Goal: Check status: Check status

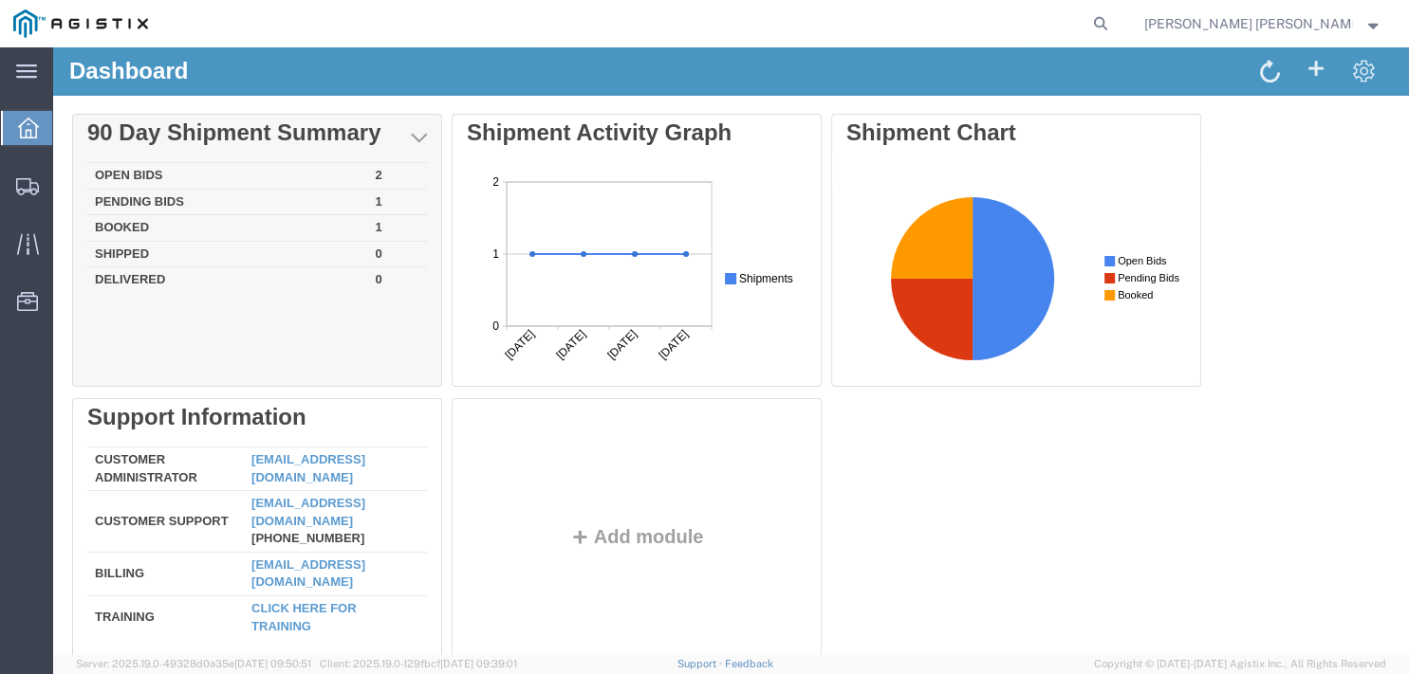
click at [131, 174] on td "Open Bids" at bounding box center [227, 176] width 281 height 27
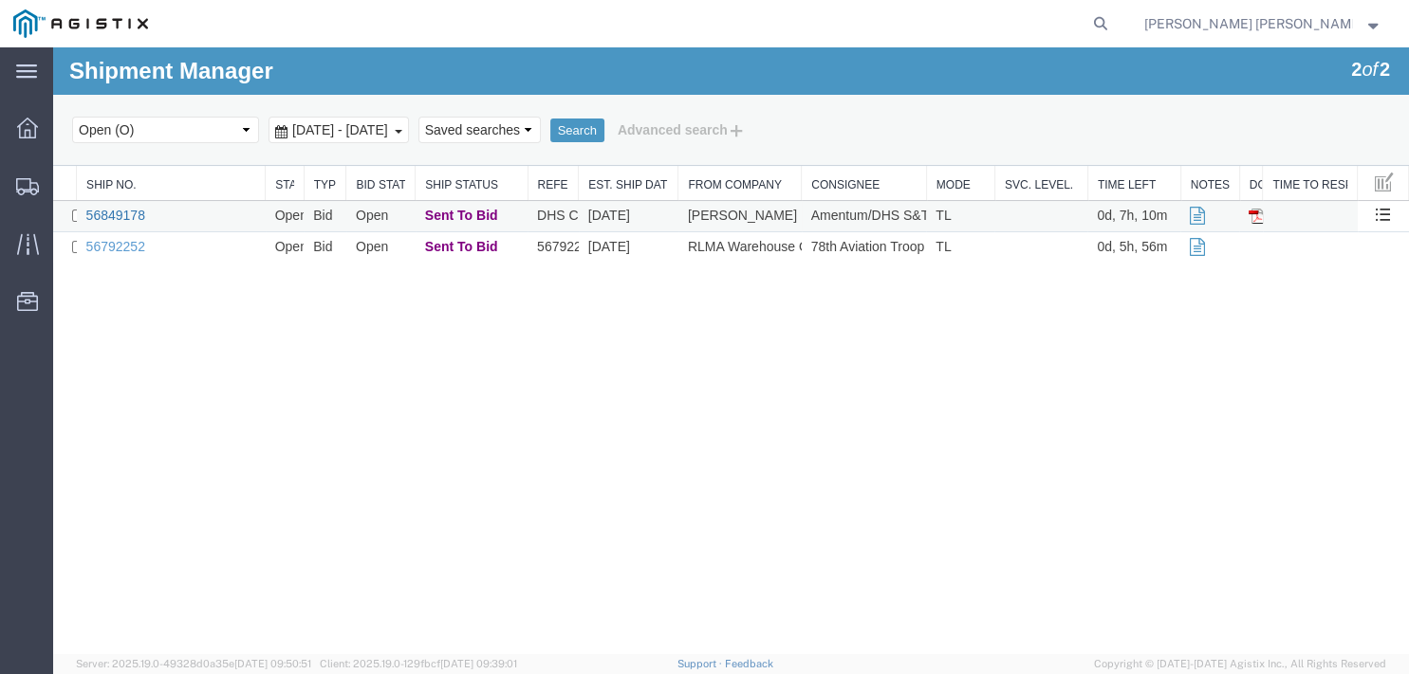
click at [130, 215] on link "56849178" at bounding box center [115, 215] width 59 height 15
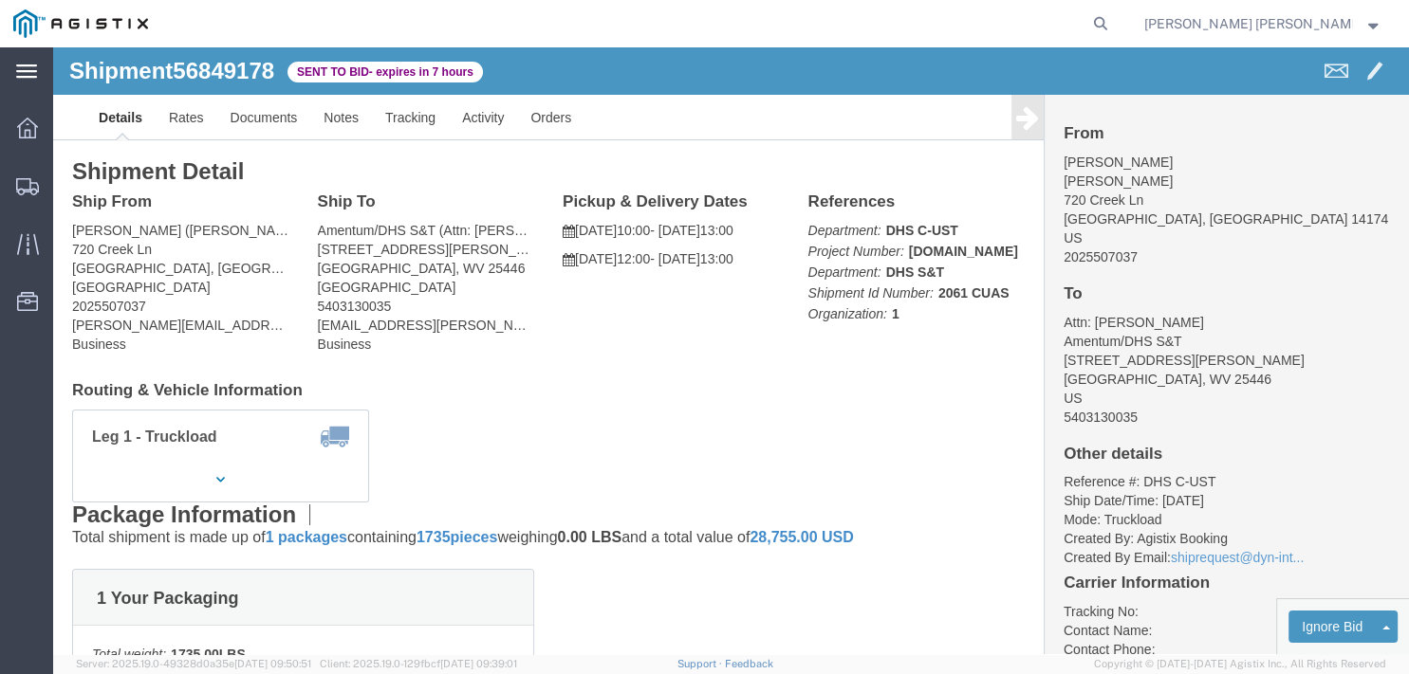
click at [35, 82] on div "main_menu Created with Sketch." at bounding box center [26, 70] width 53 height 47
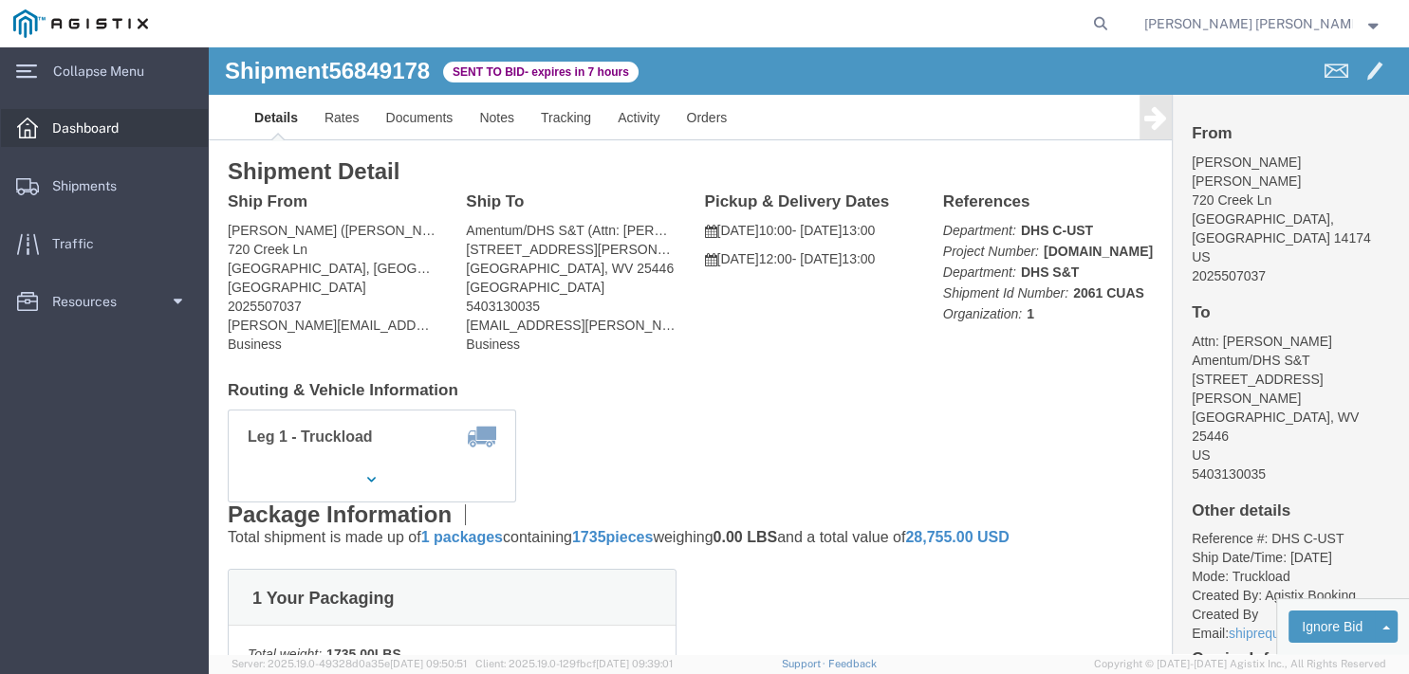
click at [66, 119] on span "Dashboard" at bounding box center [92, 128] width 80 height 38
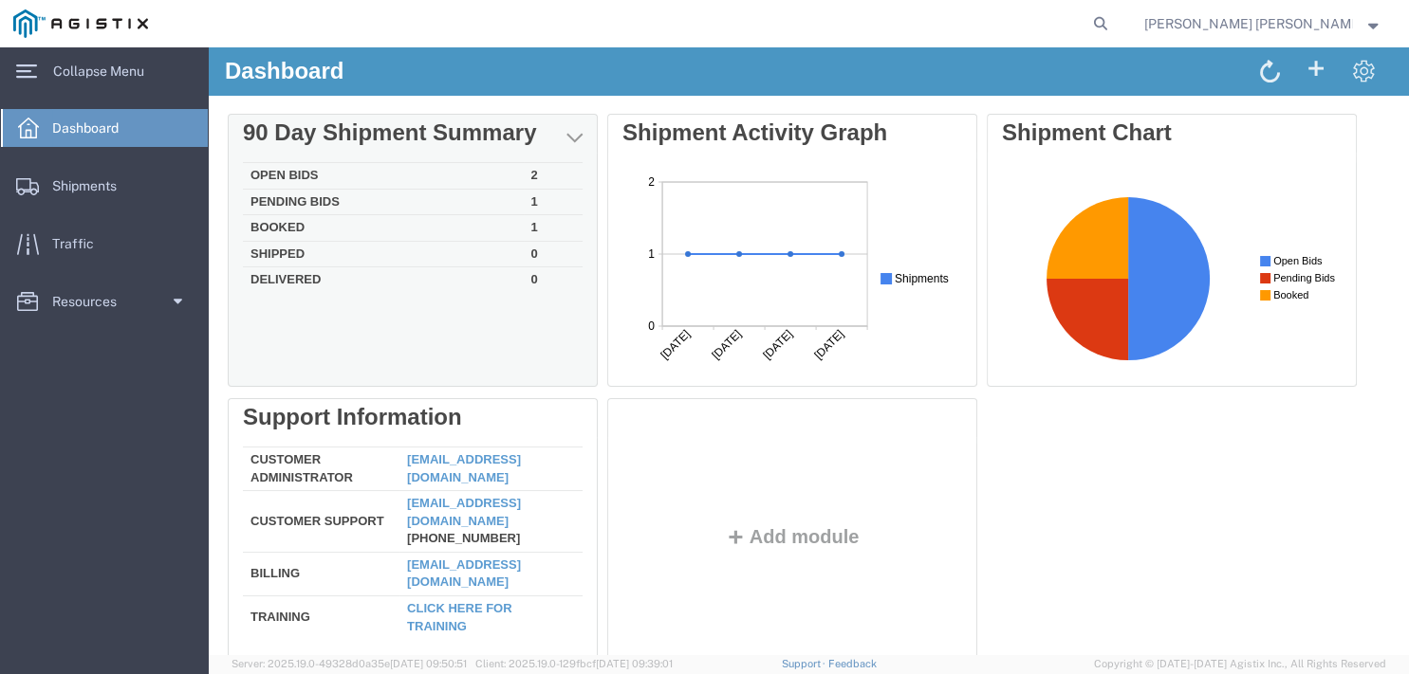
click at [278, 229] on td "Booked" at bounding box center [383, 228] width 281 height 27
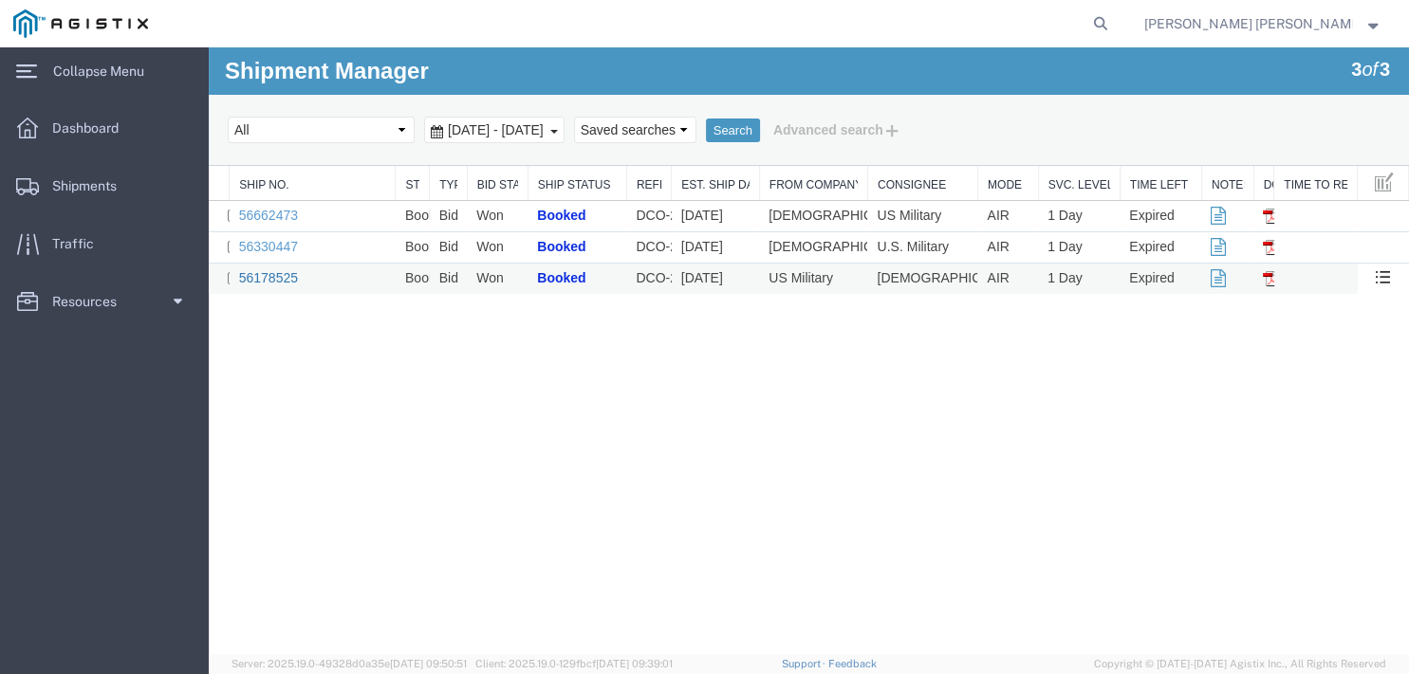
click at [291, 276] on link "56178525" at bounding box center [268, 277] width 59 height 15
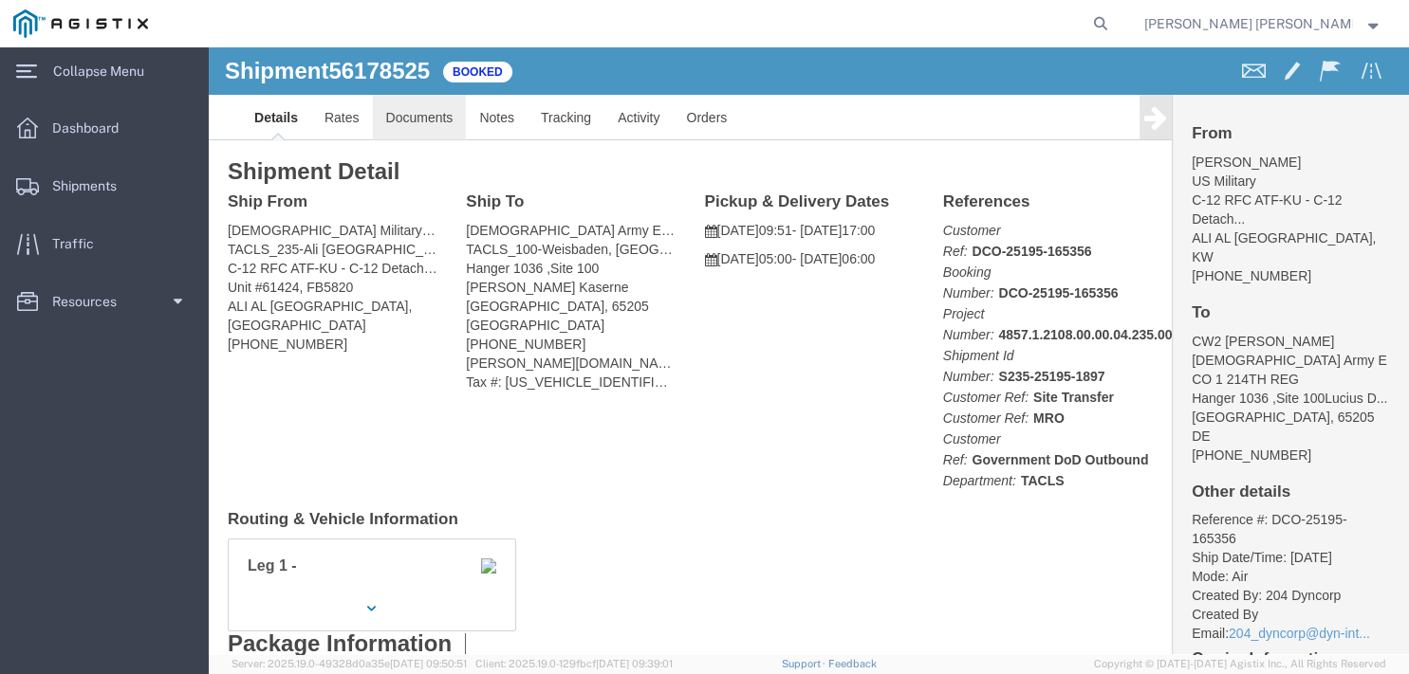
click link "Documents"
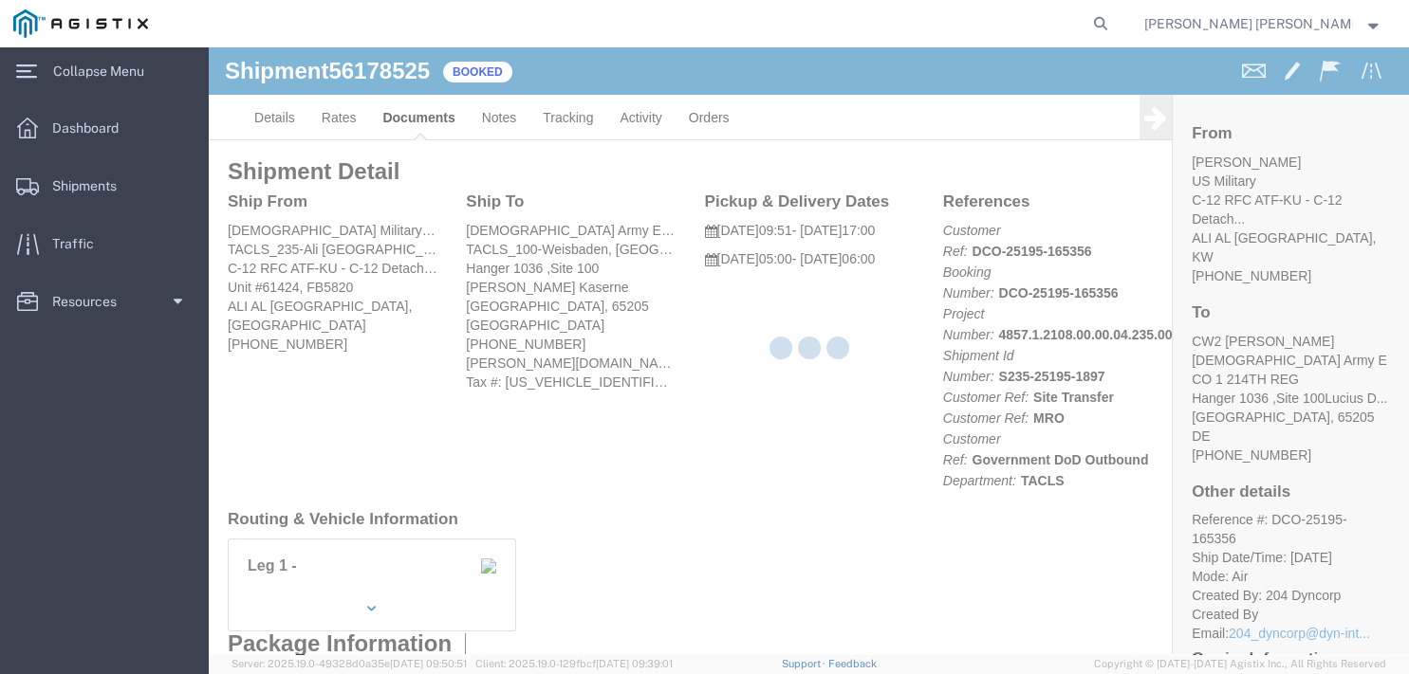
click div
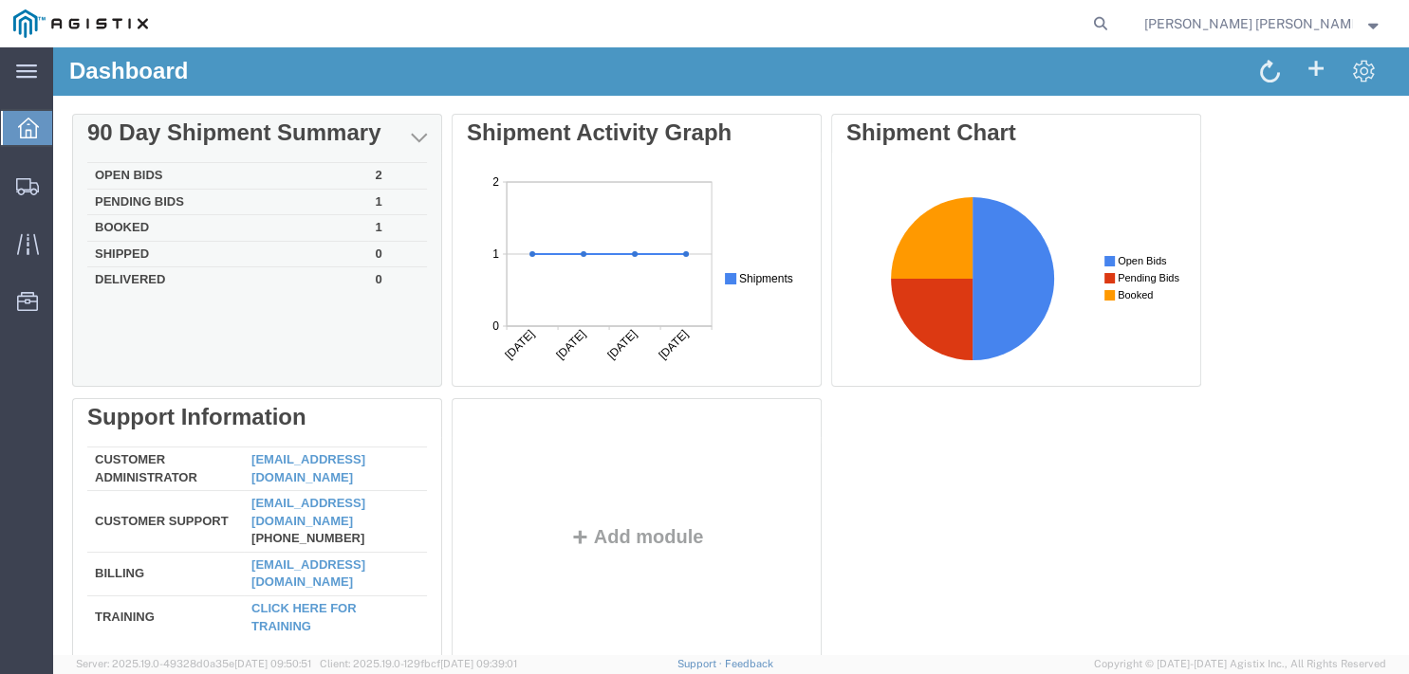
click at [130, 226] on td "Booked" at bounding box center [227, 228] width 281 height 27
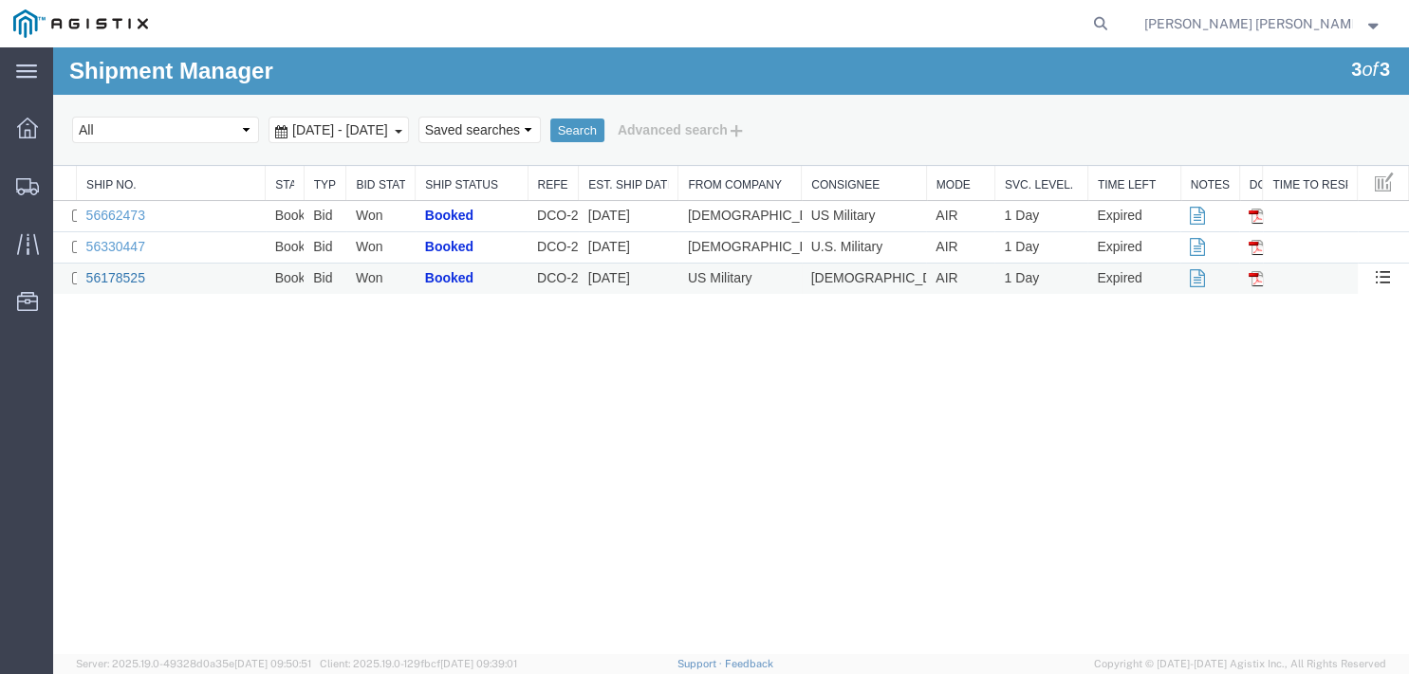
click at [135, 273] on link "56178525" at bounding box center [115, 277] width 59 height 15
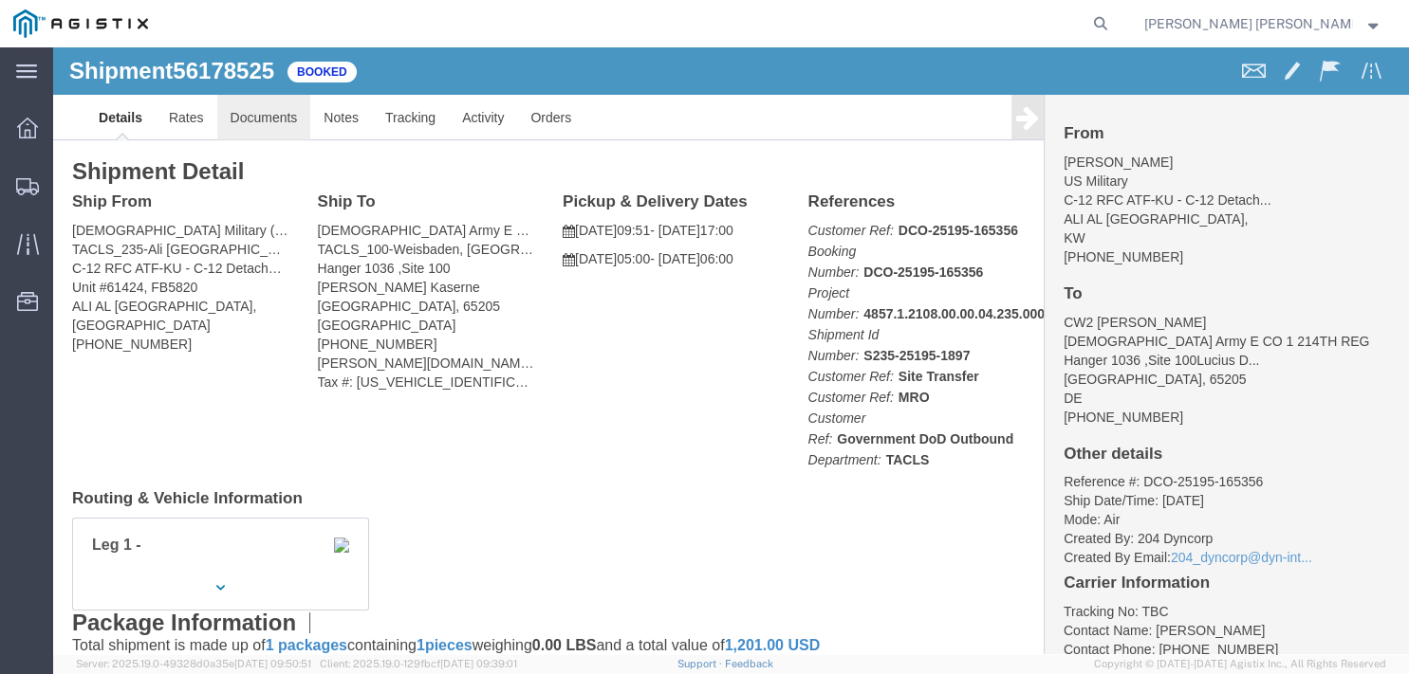
click link "Documents"
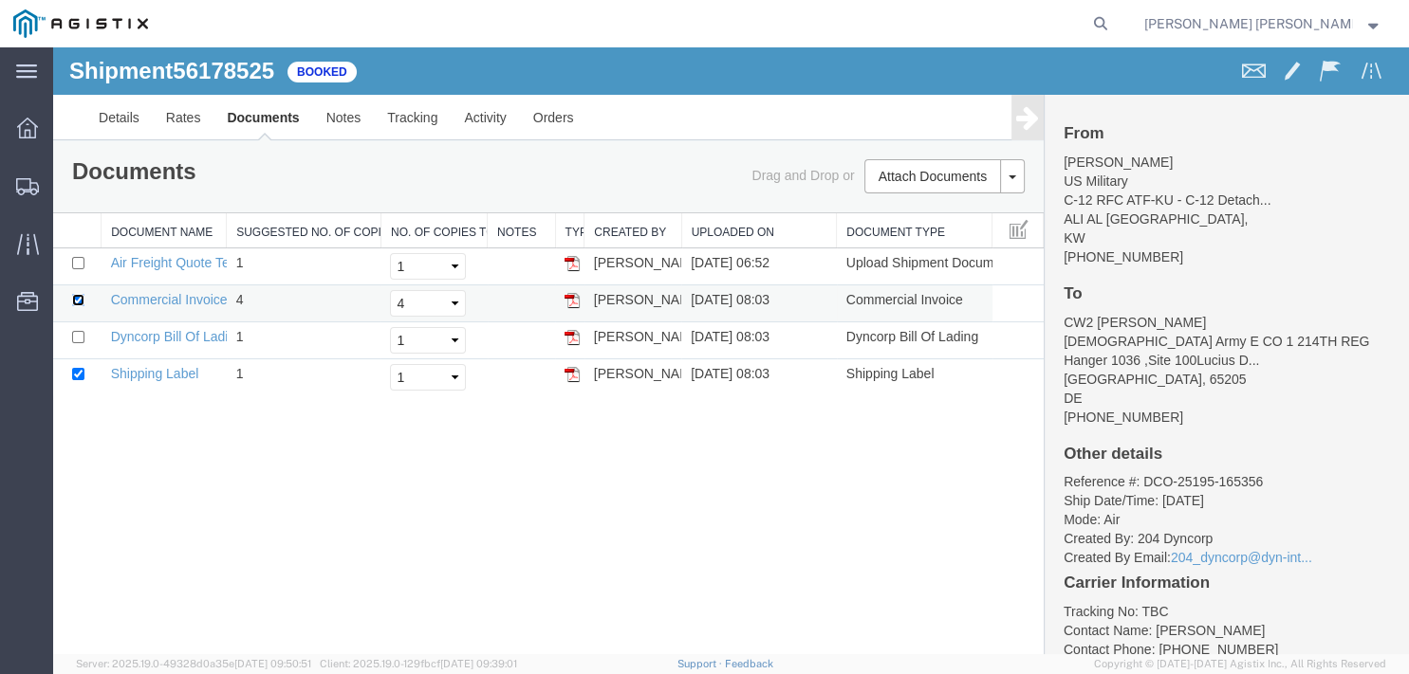
click at [83, 302] on input "checkbox" at bounding box center [78, 300] width 12 height 12
checkbox input "false"
click at [78, 378] on input "checkbox" at bounding box center [78, 374] width 12 height 12
checkbox input "false"
click at [166, 300] on link "Commercial Invoice" at bounding box center [169, 299] width 117 height 15
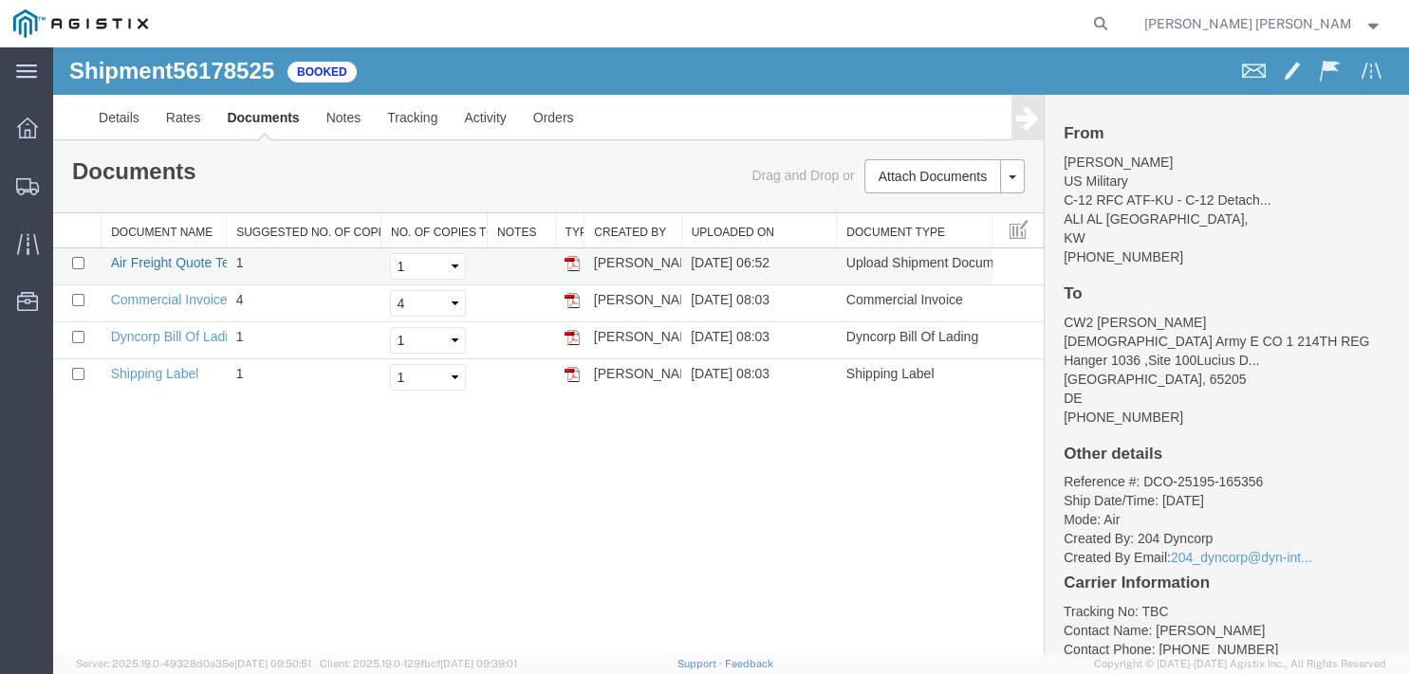
click at [169, 258] on link "Air Freight Quote Terms v2025-0207" at bounding box center [218, 262] width 214 height 15
click at [164, 370] on link "Shipping Label" at bounding box center [155, 373] width 88 height 15
drag, startPoint x: 597, startPoint y: 260, endPoint x: 670, endPoint y: 263, distance: 73.1
click at [670, 263] on td "Kent Gilman" at bounding box center [632, 267] width 97 height 37
click at [670, 260] on td "Kent Gilman" at bounding box center [632, 267] width 97 height 37
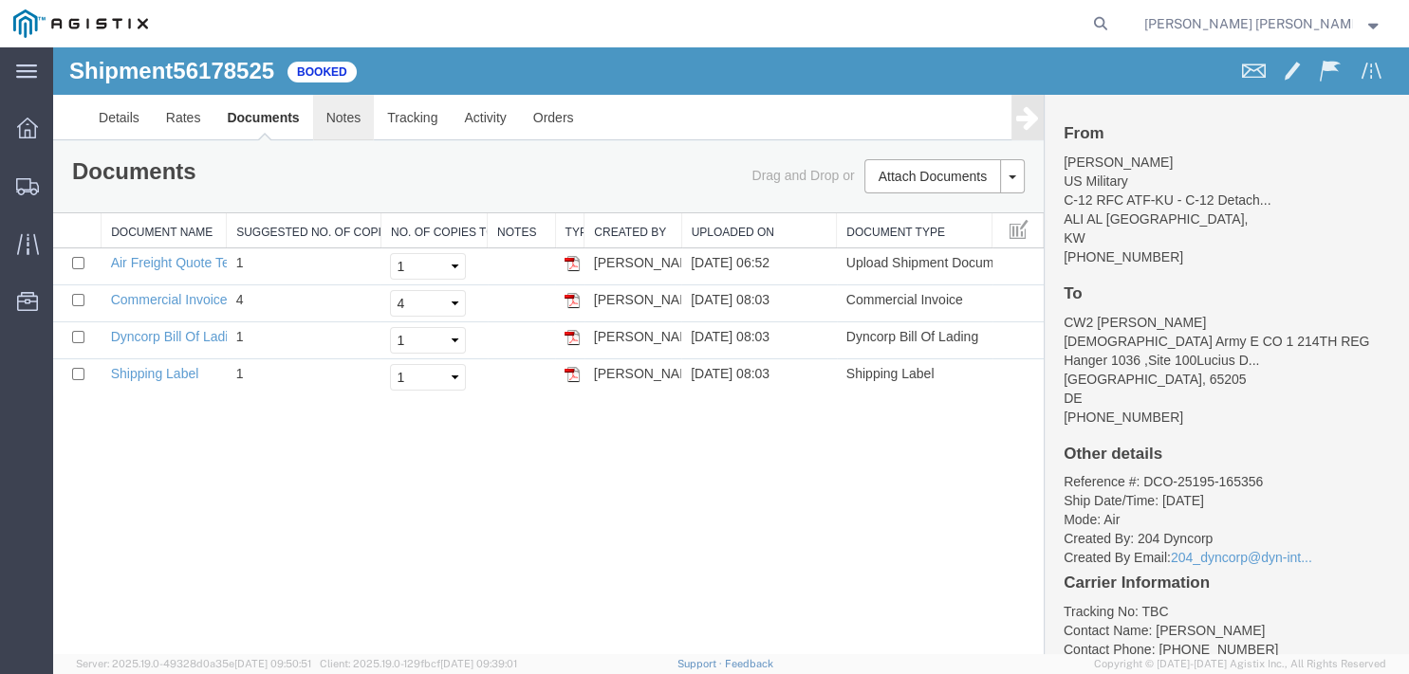
click at [355, 123] on link "Notes" at bounding box center [344, 118] width 62 height 46
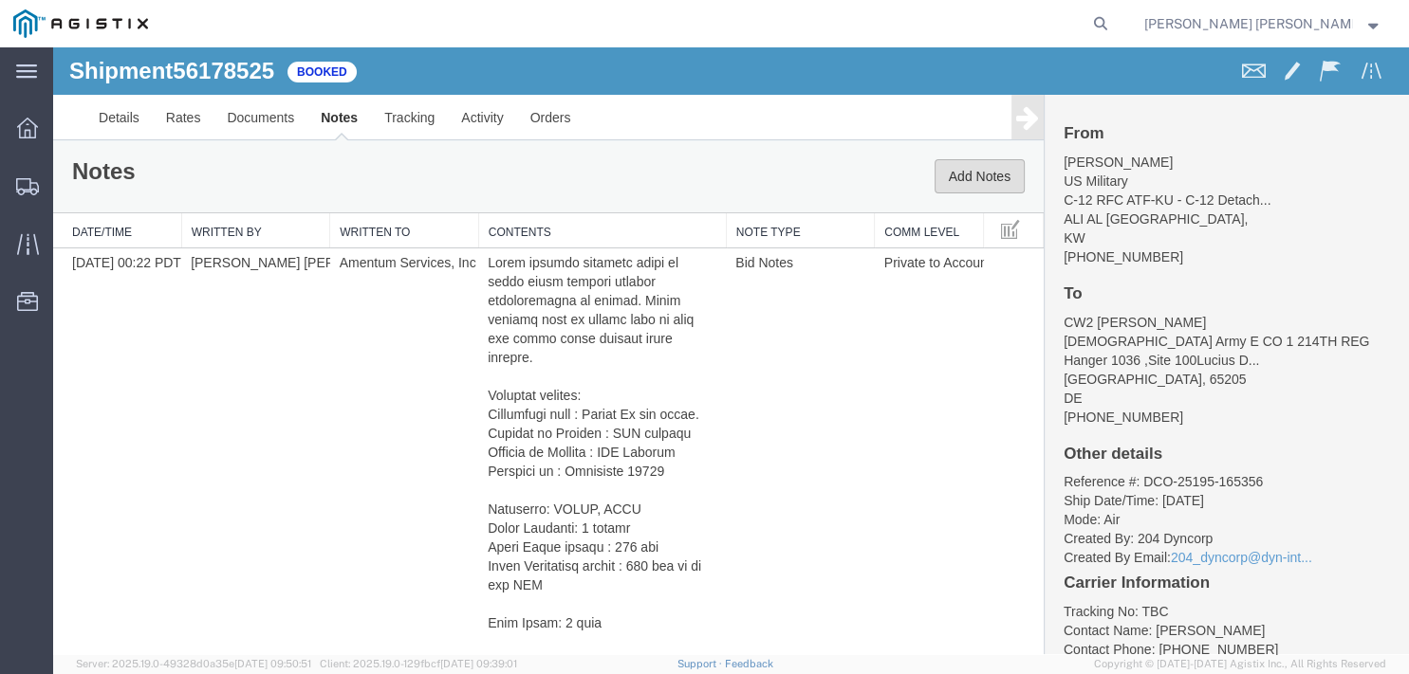
click at [969, 181] on button "Add Notes" at bounding box center [979, 176] width 90 height 34
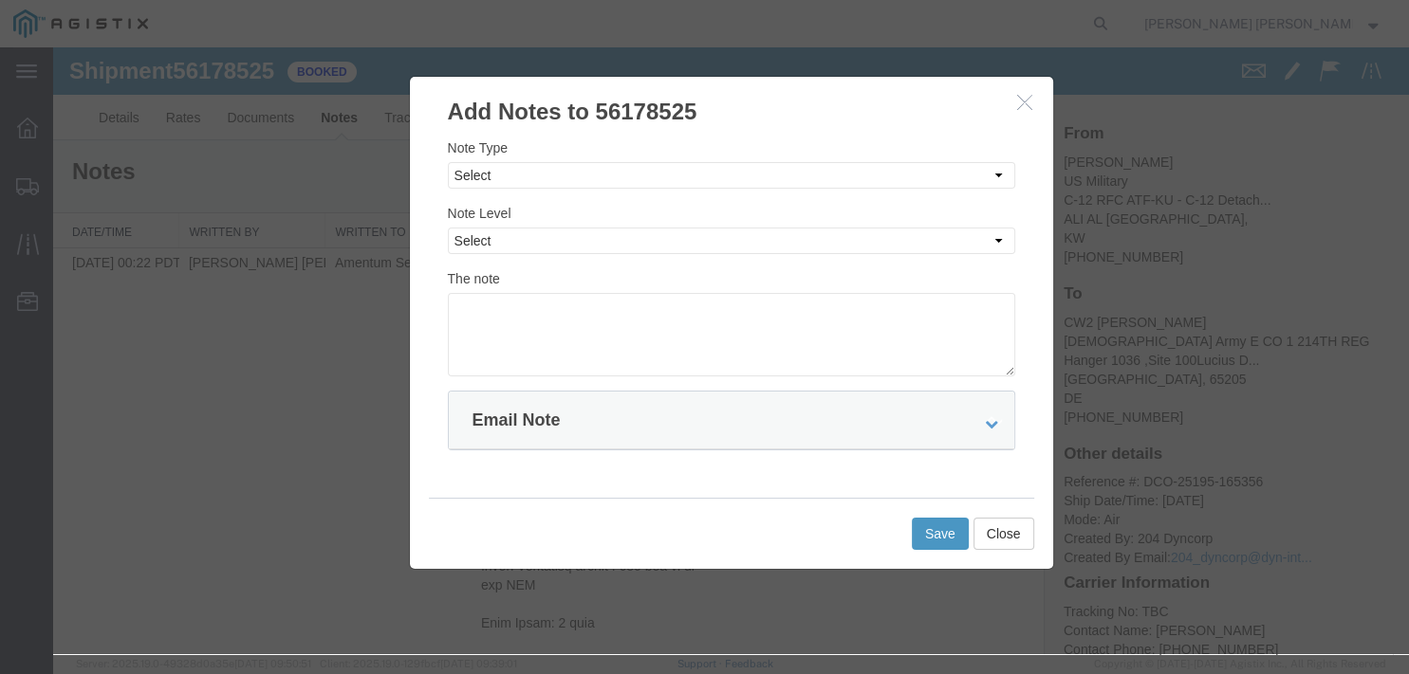
click at [1017, 101] on icon "button" at bounding box center [1024, 102] width 15 height 16
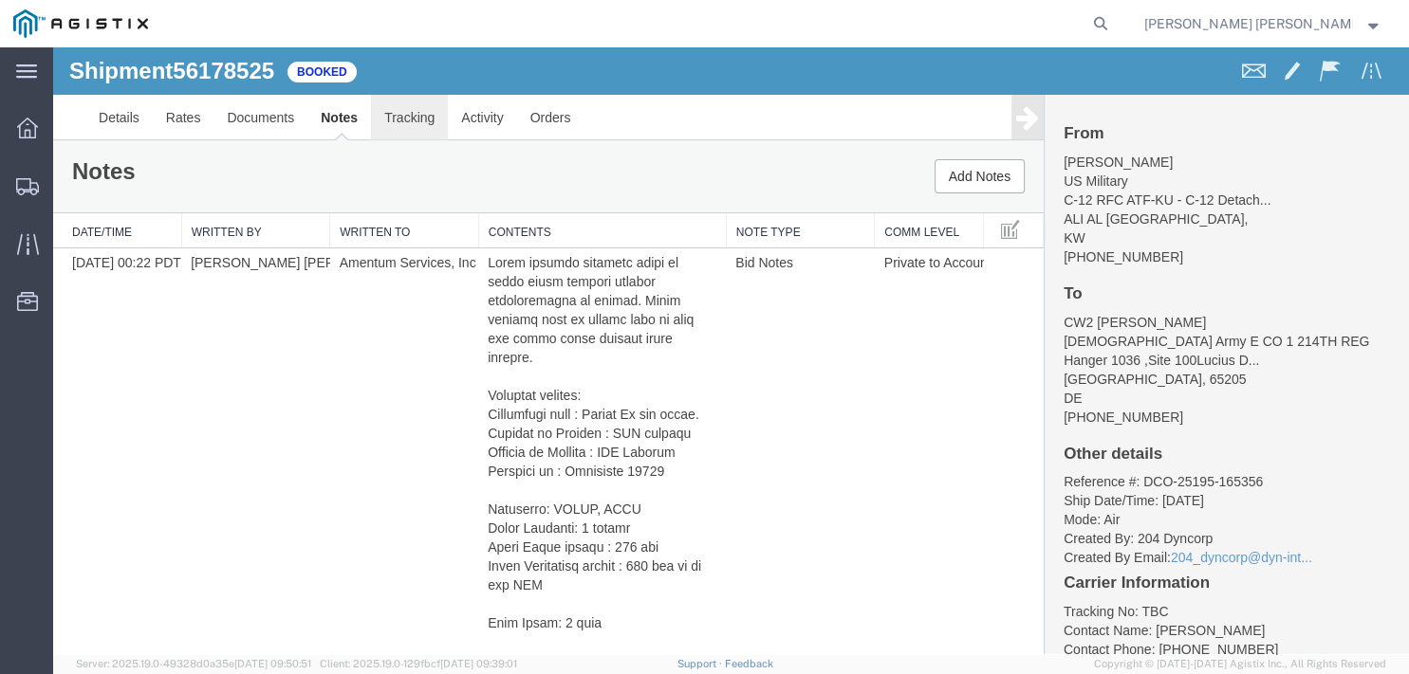
click at [416, 115] on link "Tracking" at bounding box center [409, 118] width 77 height 46
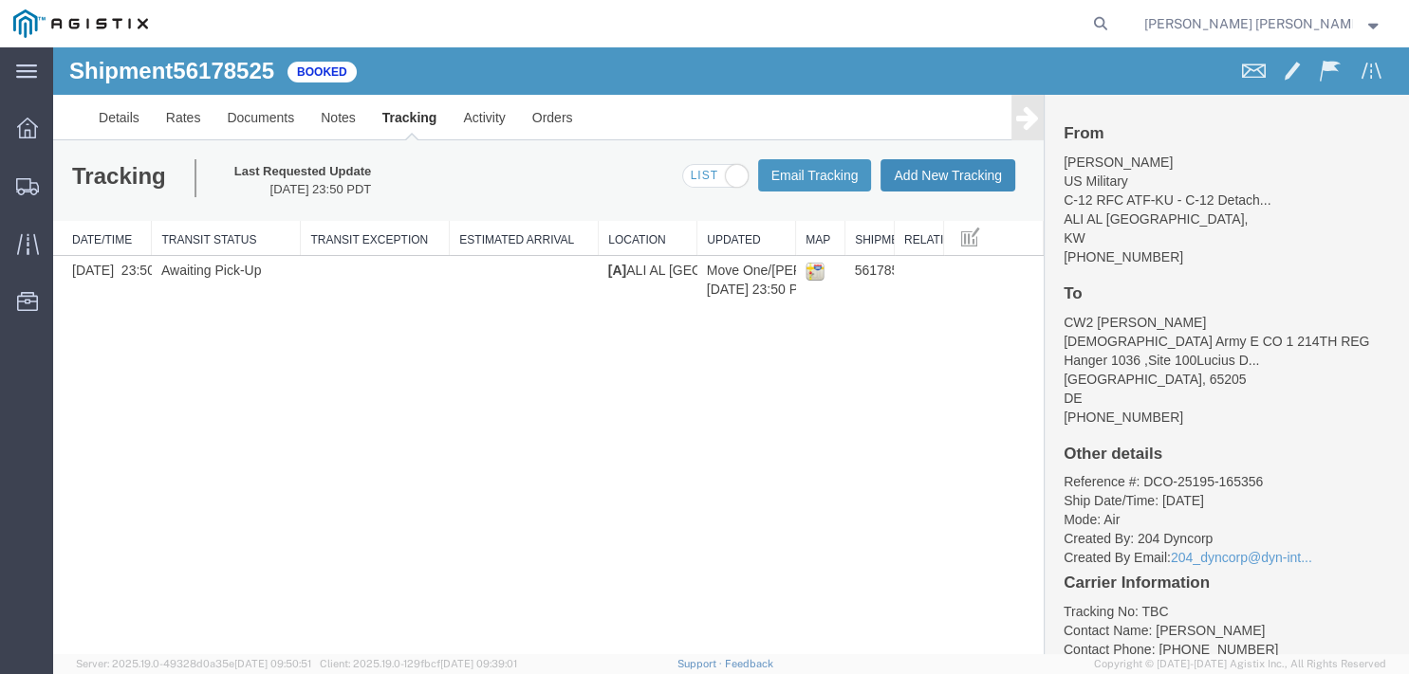
click at [929, 176] on button "Add New Tracking" at bounding box center [947, 175] width 135 height 32
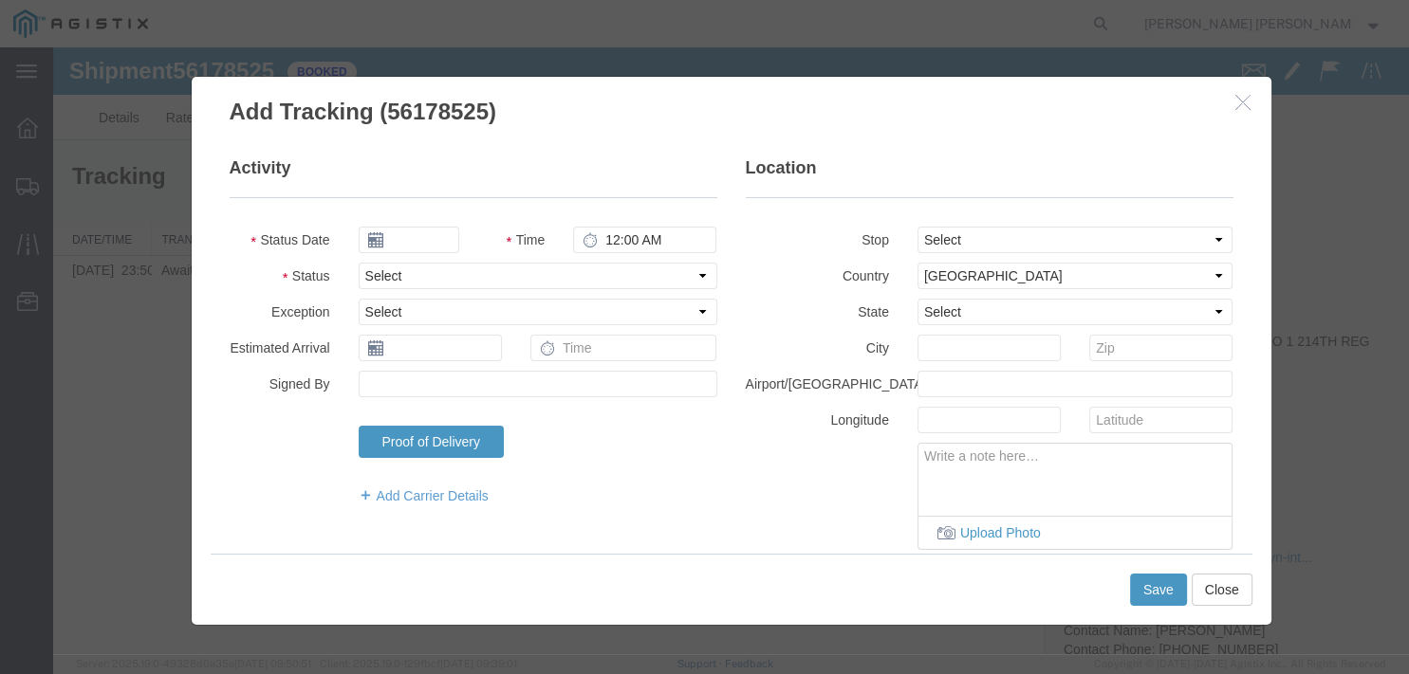
type input "09/18/2025"
type input "1:00 PM"
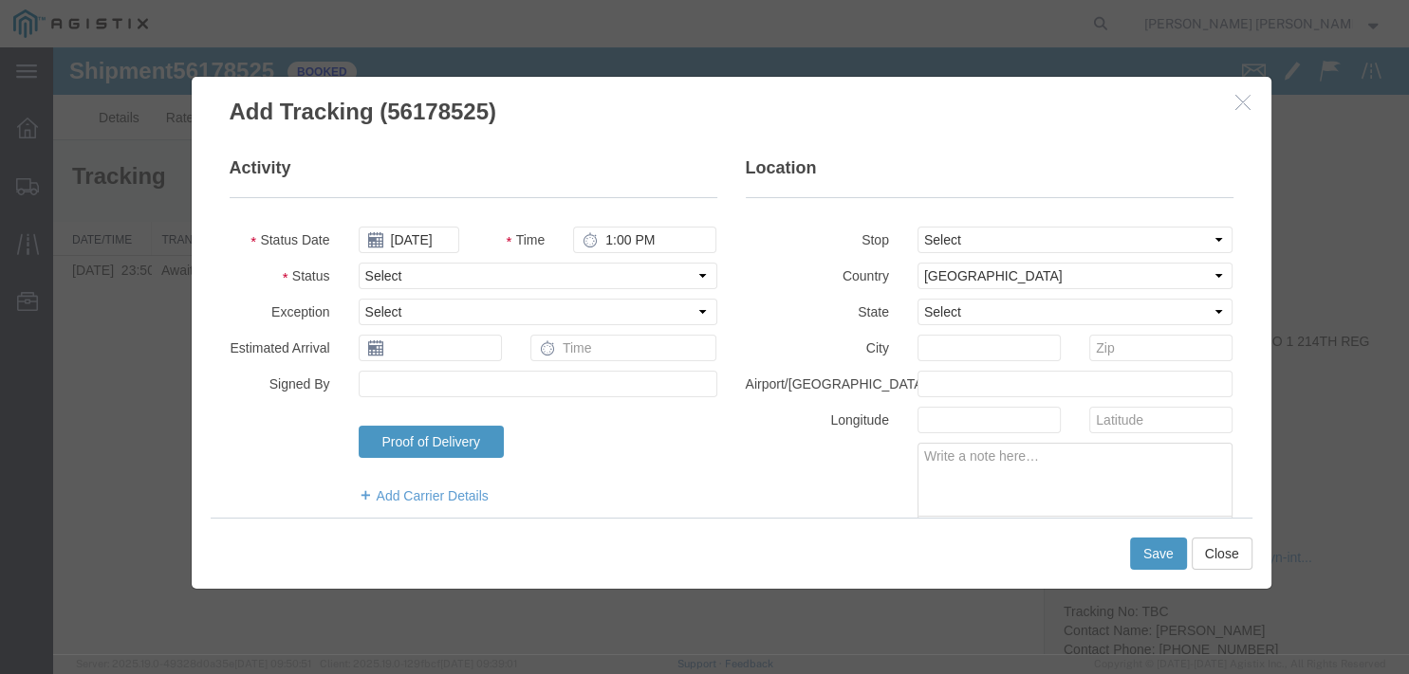
click at [759, 411] on label "Longitude" at bounding box center [817, 418] width 172 height 23
click at [520, 389] on input "Signed By" at bounding box center [538, 384] width 359 height 27
click at [359, 263] on select "Select Arrival Notice Available Arrival Notice Imported Arrive at Delivery Loca…" at bounding box center [538, 276] width 359 height 27
select select "DEA_HOLD_INTACT"
click option "DEA Hold Intact" at bounding box center [53, 47] width 0 height 0
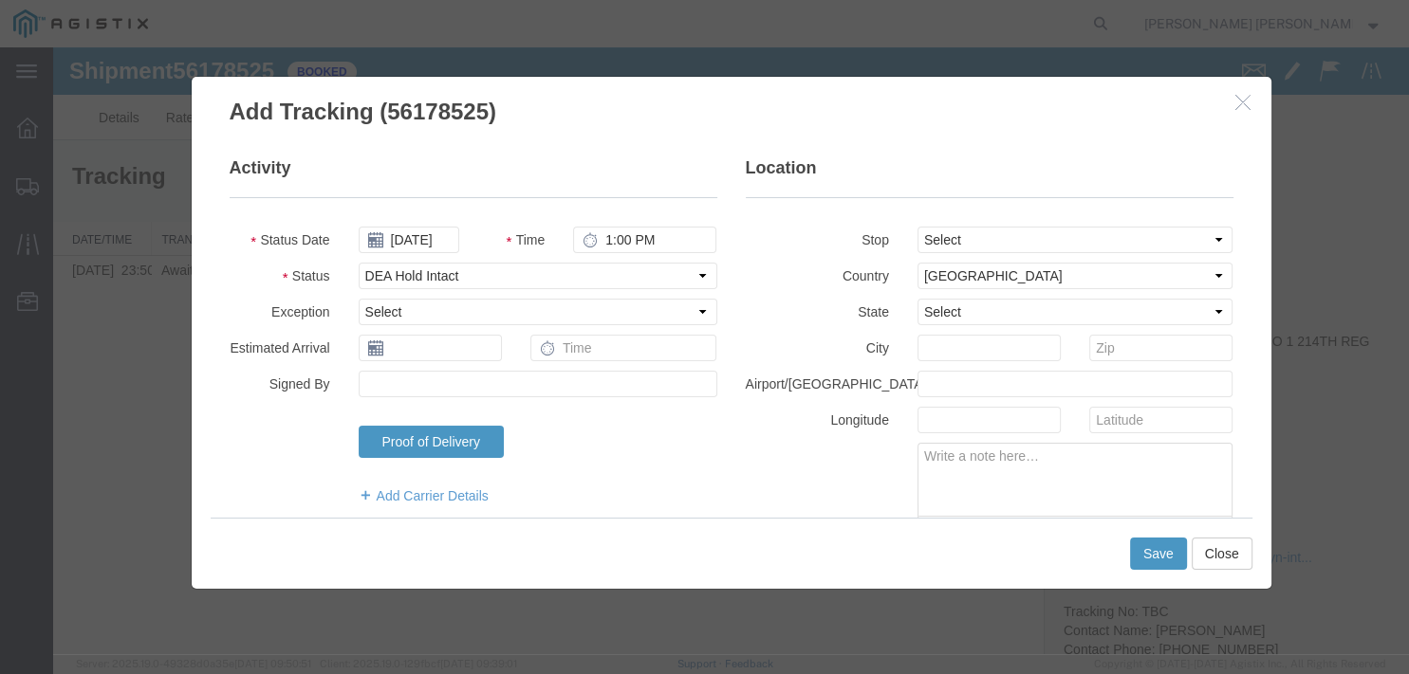
click at [791, 457] on div "Upload Photo" at bounding box center [989, 496] width 516 height 107
click at [473, 439] on link "Proof of Delivery" at bounding box center [431, 442] width 145 height 32
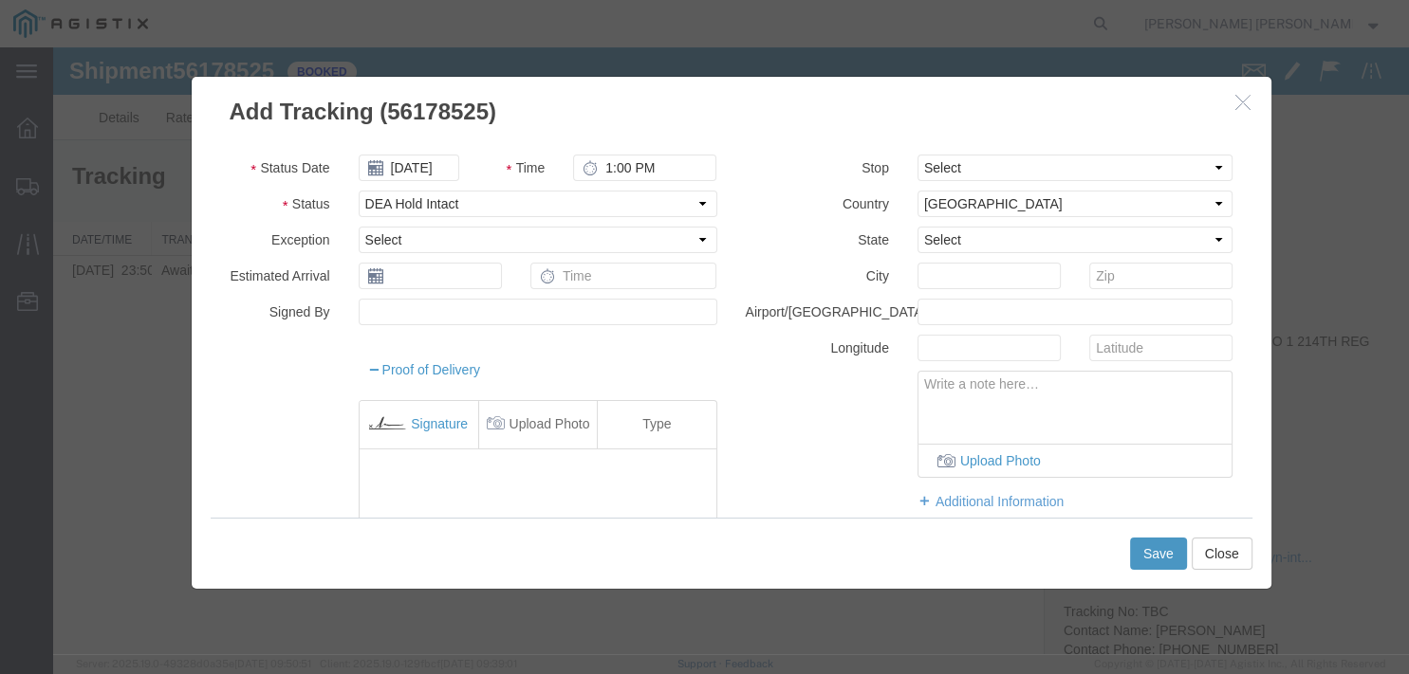
scroll to position [46, 0]
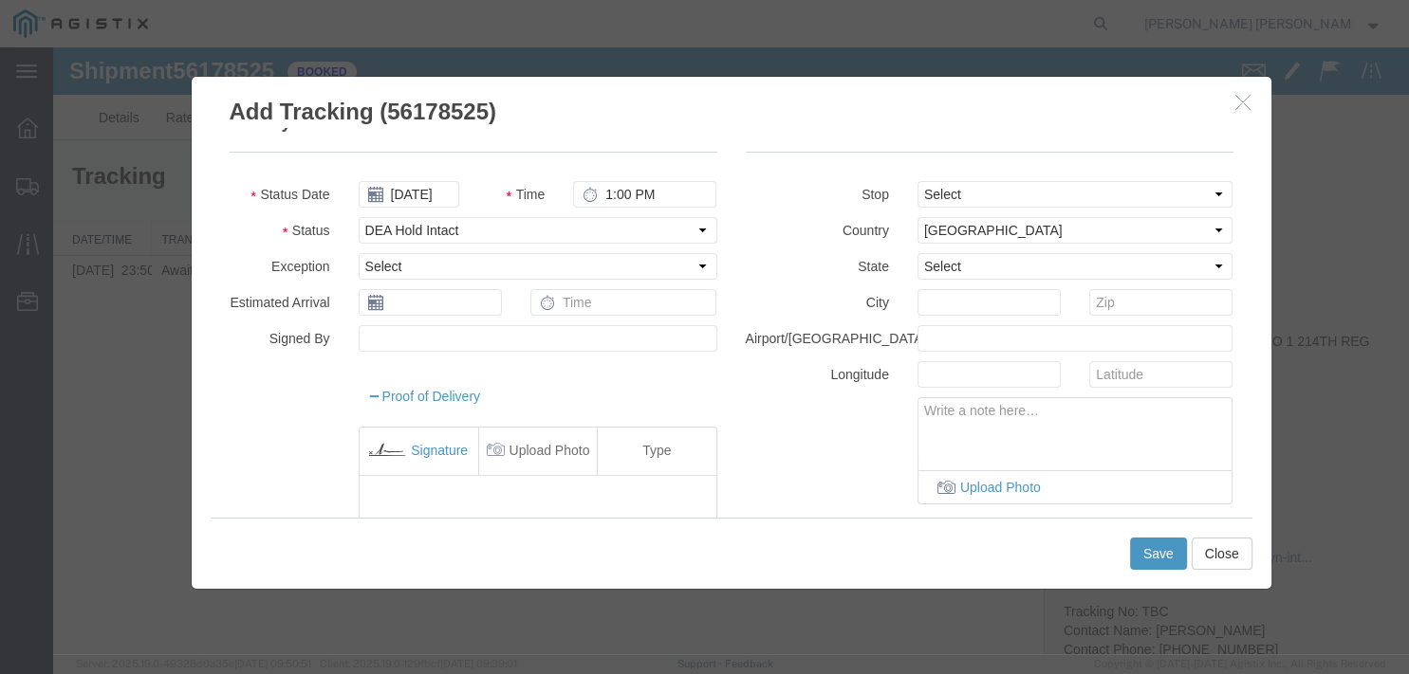
click at [1244, 101] on icon "button" at bounding box center [1242, 102] width 15 height 16
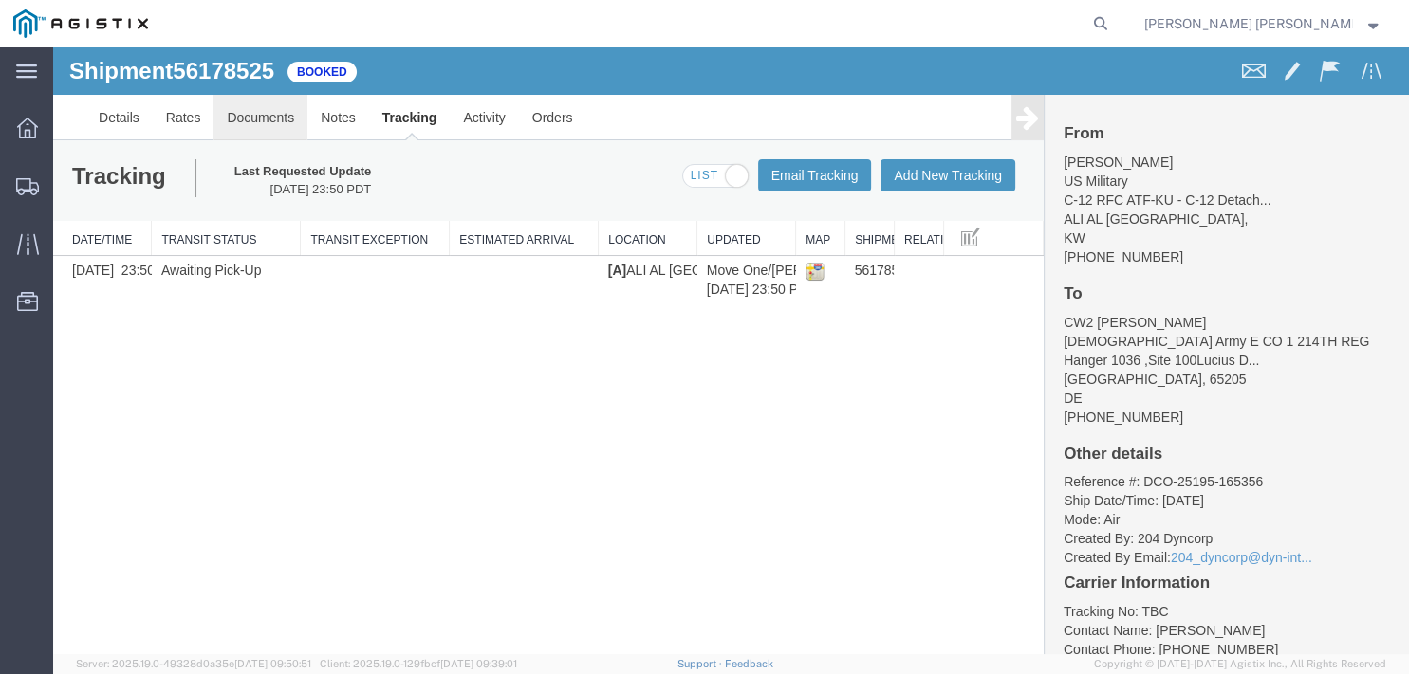
click at [249, 124] on link "Documents" at bounding box center [260, 118] width 94 height 46
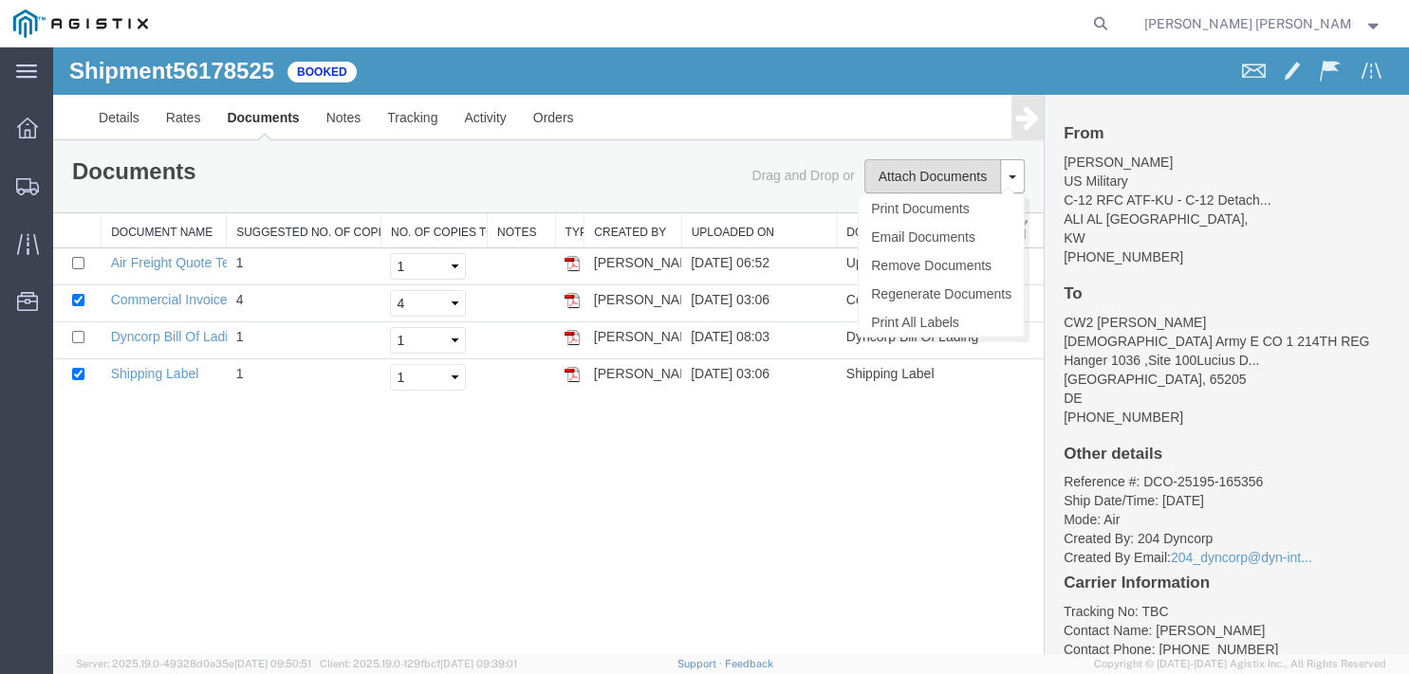
click at [921, 182] on button "Attach Documents" at bounding box center [932, 176] width 137 height 34
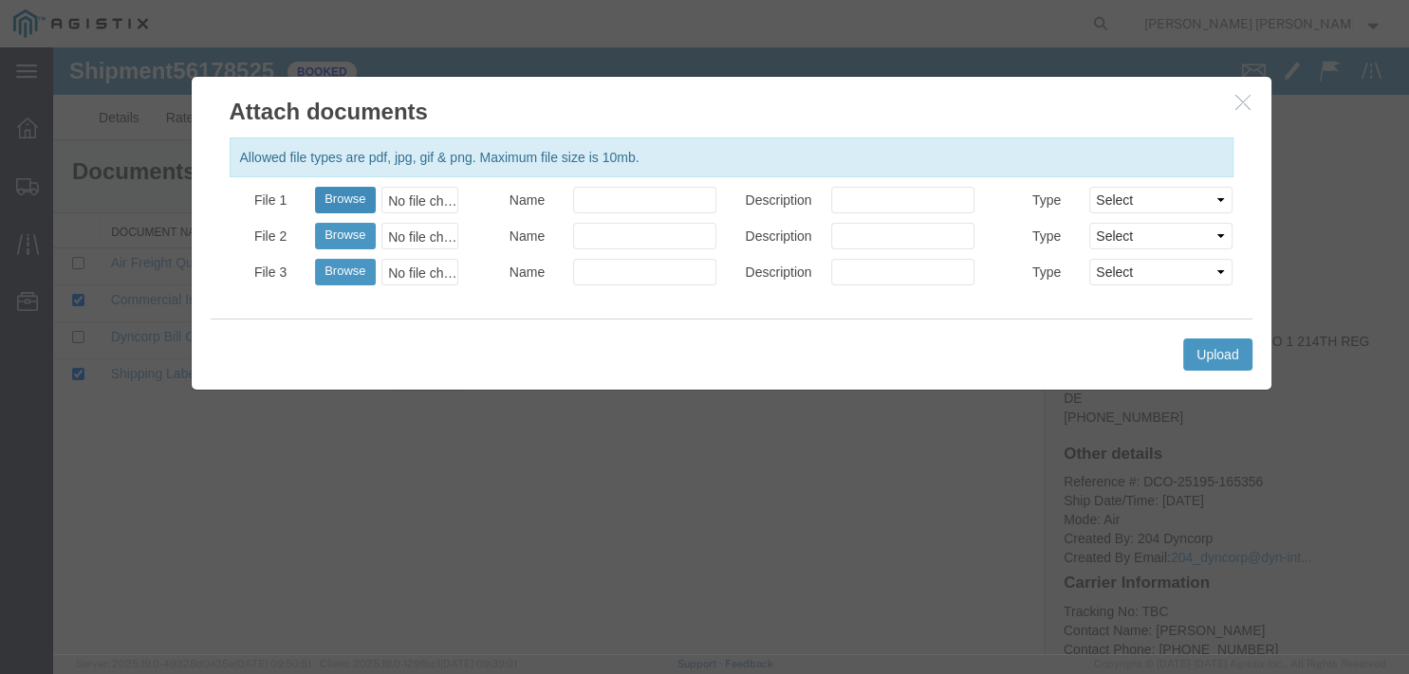
click at [355, 199] on button "Browse" at bounding box center [345, 200] width 60 height 27
type input "C:\fakepath\482787-DKW265766-AEFZ-10131921.pdf"
click at [628, 198] on input "Name" at bounding box center [644, 200] width 143 height 27
type input "I"
type input "Invoice"
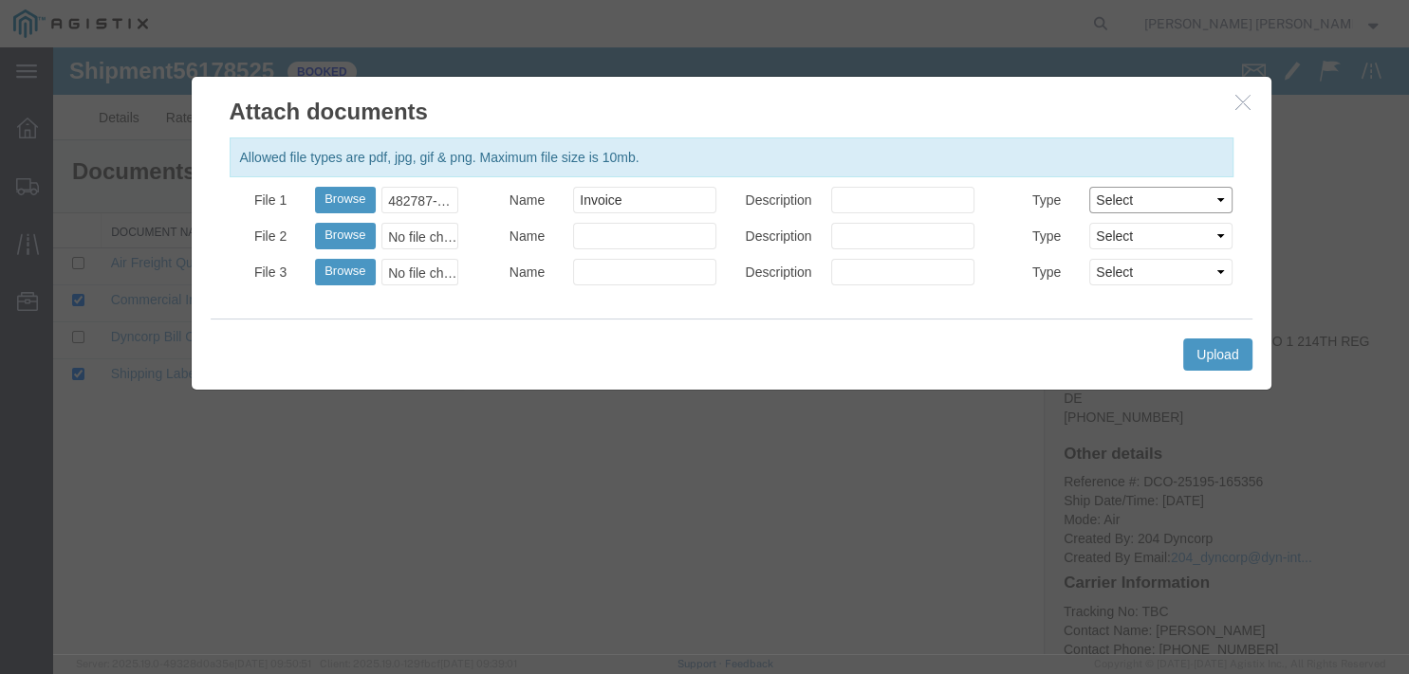
select select "INVOICE"
click option "Invoice" at bounding box center [53, 47] width 0 height 0
click at [1216, 348] on button "Upload" at bounding box center [1217, 355] width 68 height 32
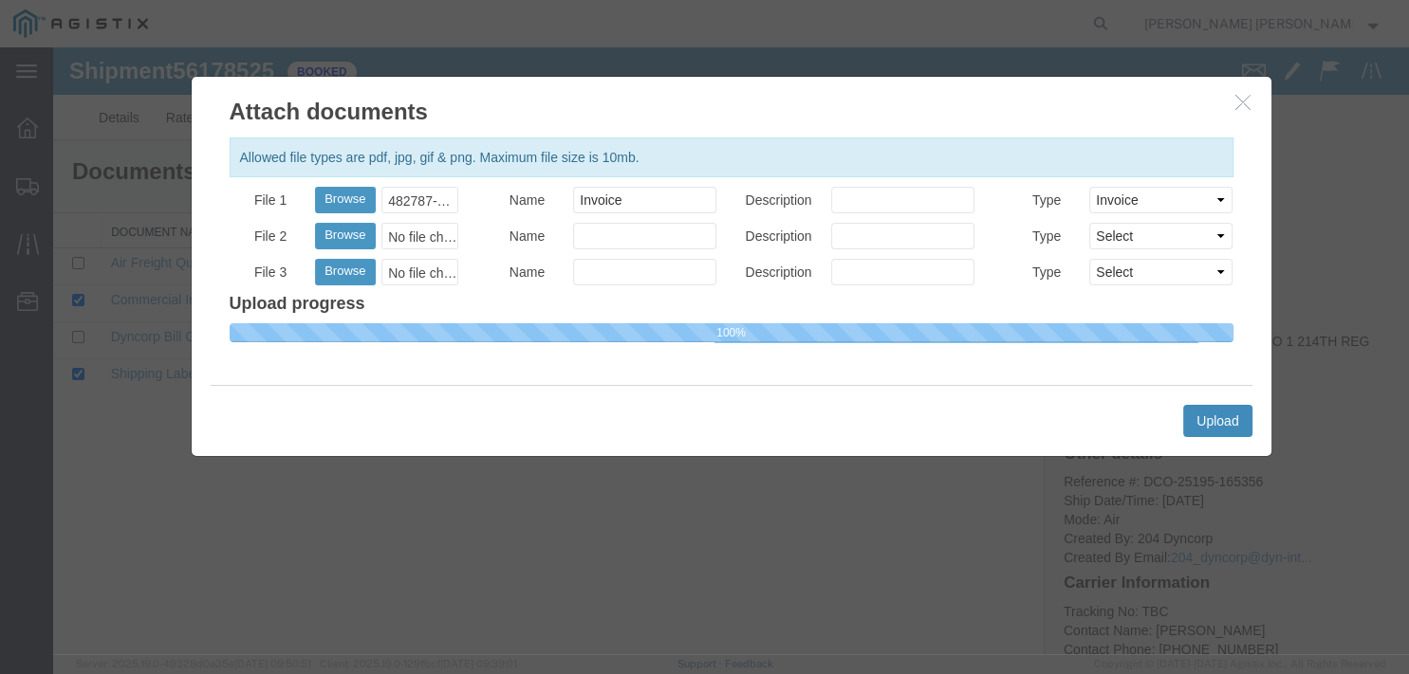
select select
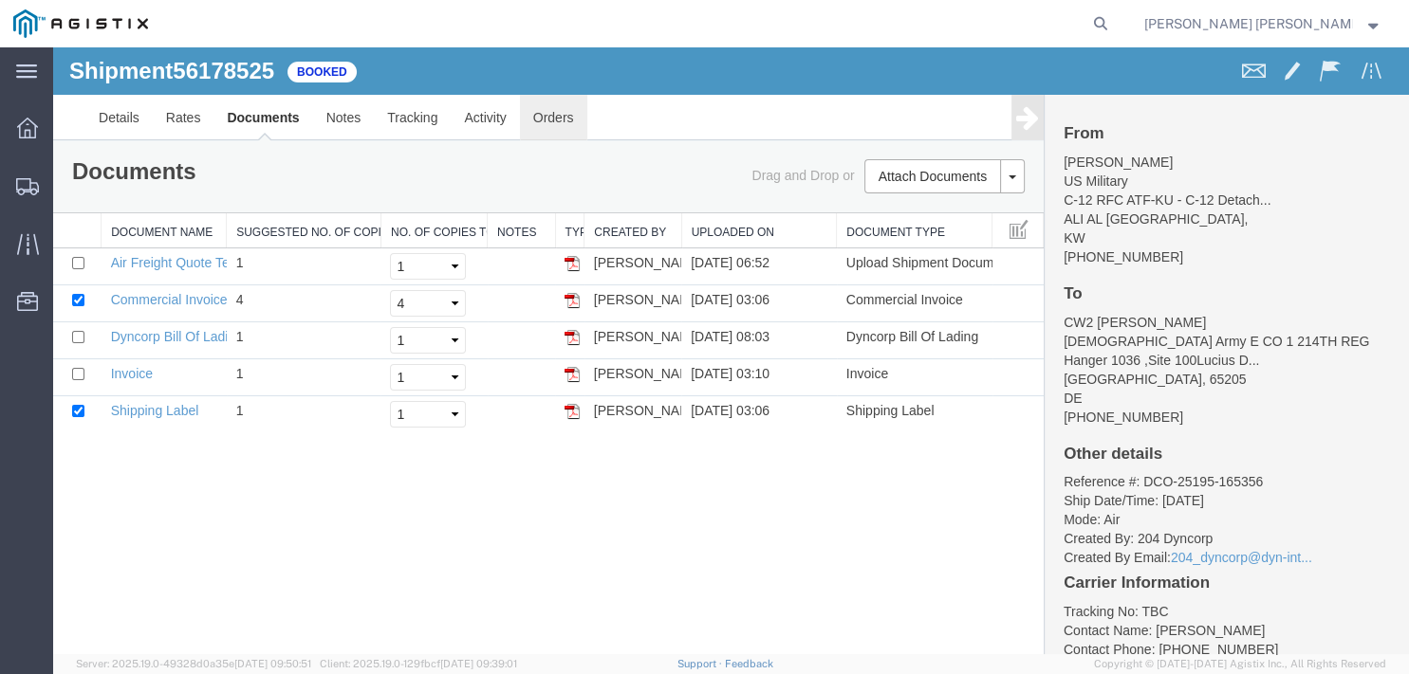
click at [537, 126] on link "Orders" at bounding box center [553, 118] width 67 height 46
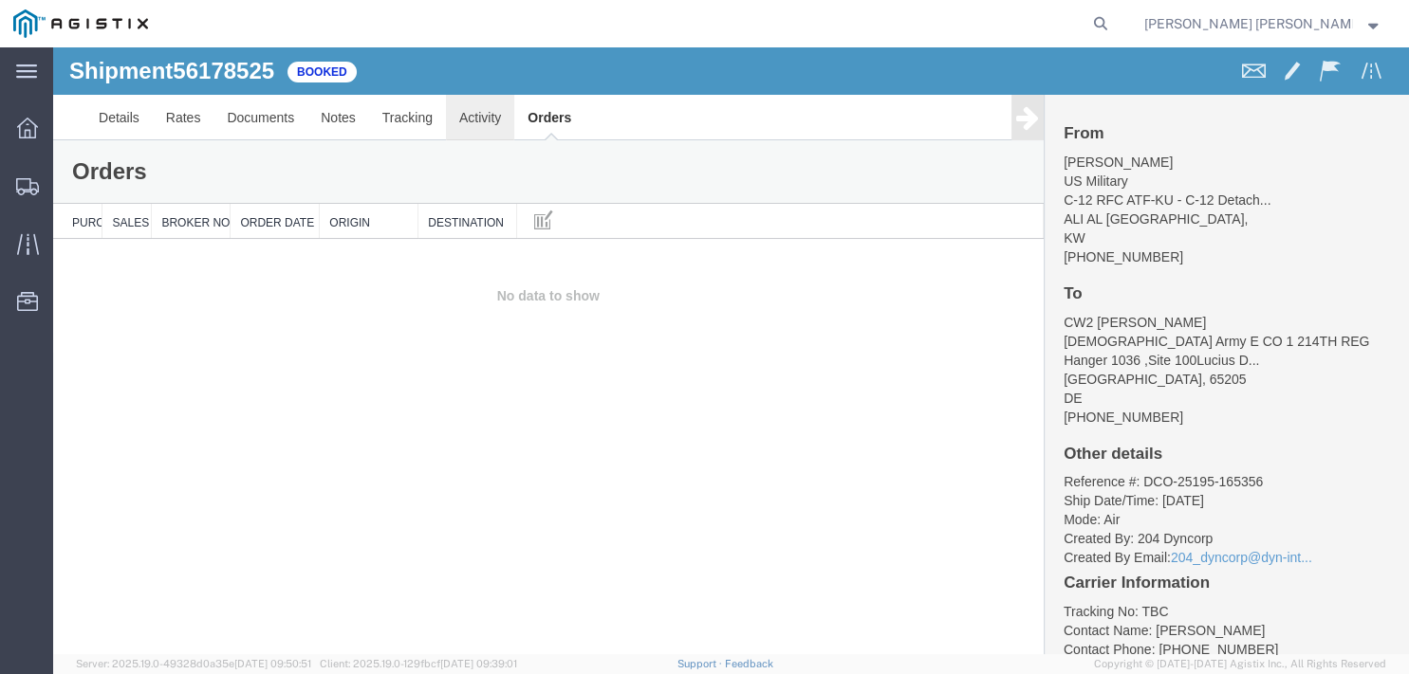
click at [495, 120] on link "Activity" at bounding box center [480, 118] width 68 height 46
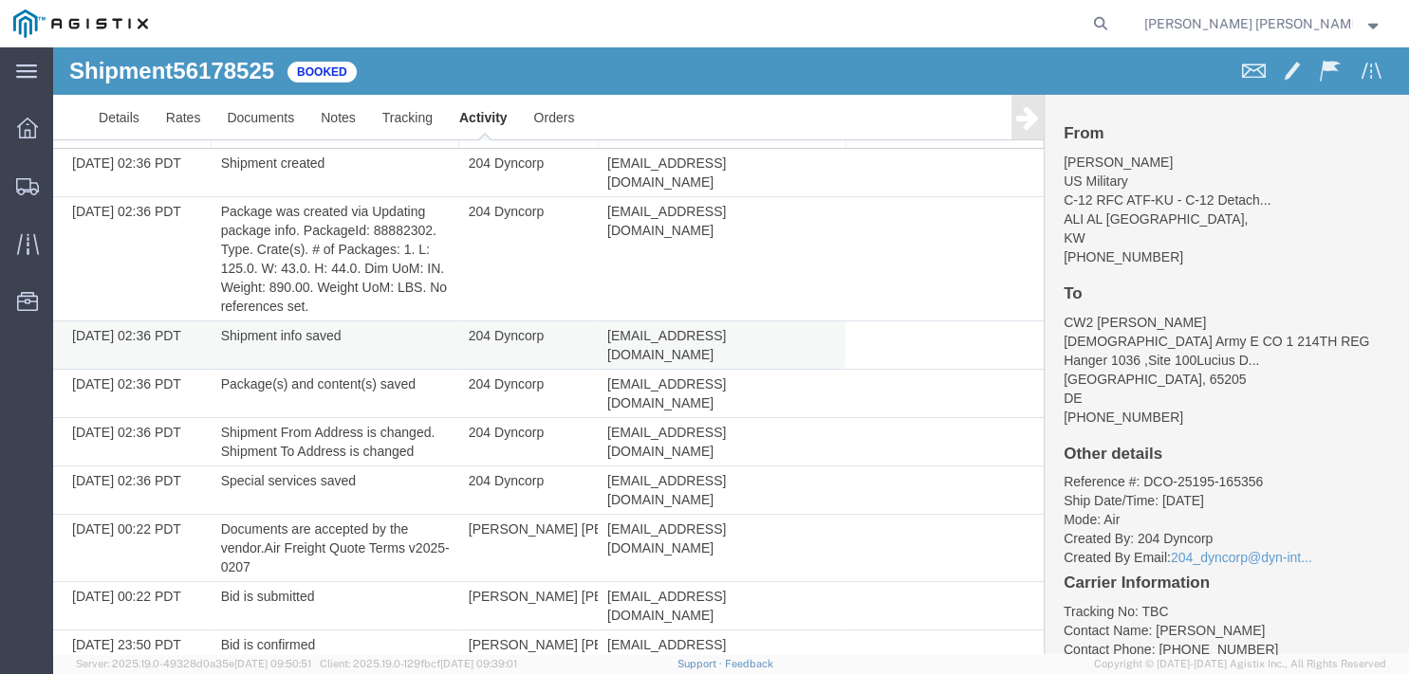
scroll to position [132, 0]
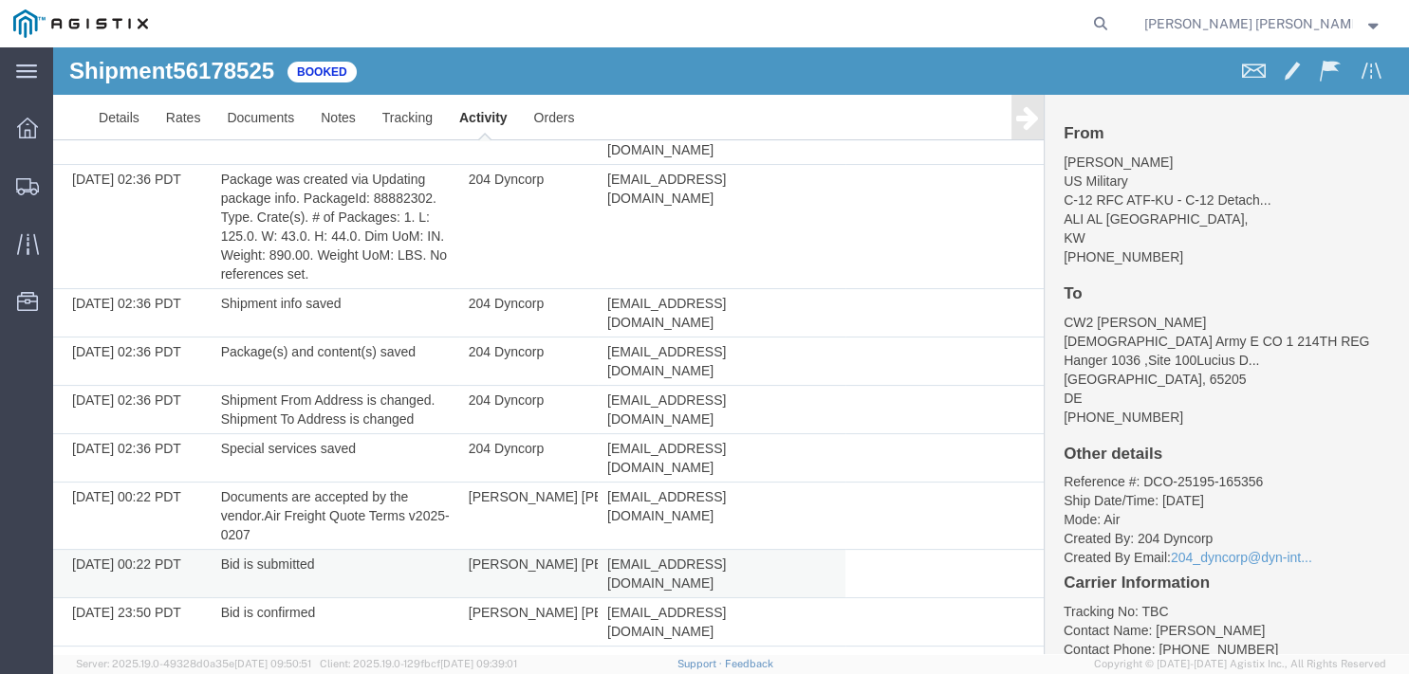
drag, startPoint x: 349, startPoint y: 488, endPoint x: 211, endPoint y: 488, distance: 138.5
click at [212, 550] on td "Bid is submitted" at bounding box center [336, 574] width 248 height 48
click at [360, 550] on td "Bid is submitted" at bounding box center [336, 574] width 248 height 48
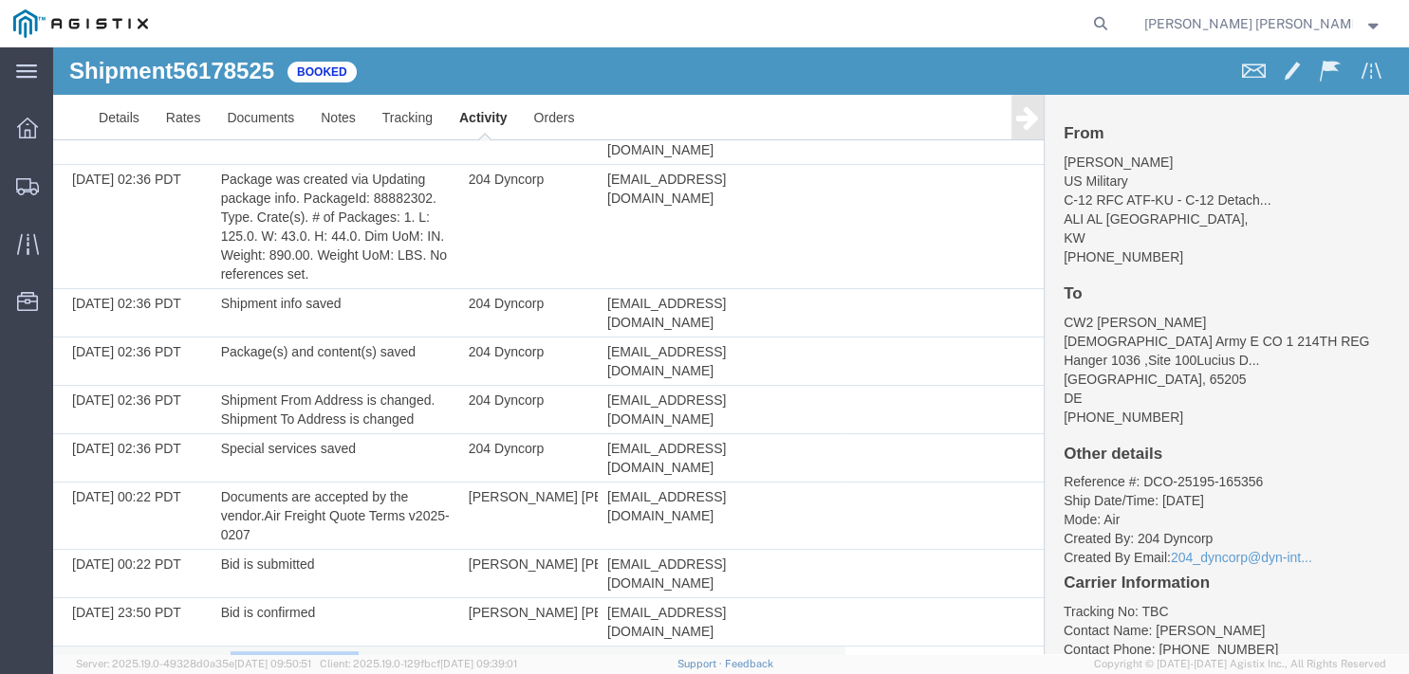
drag, startPoint x: 357, startPoint y: 544, endPoint x: 226, endPoint y: 539, distance: 131.0
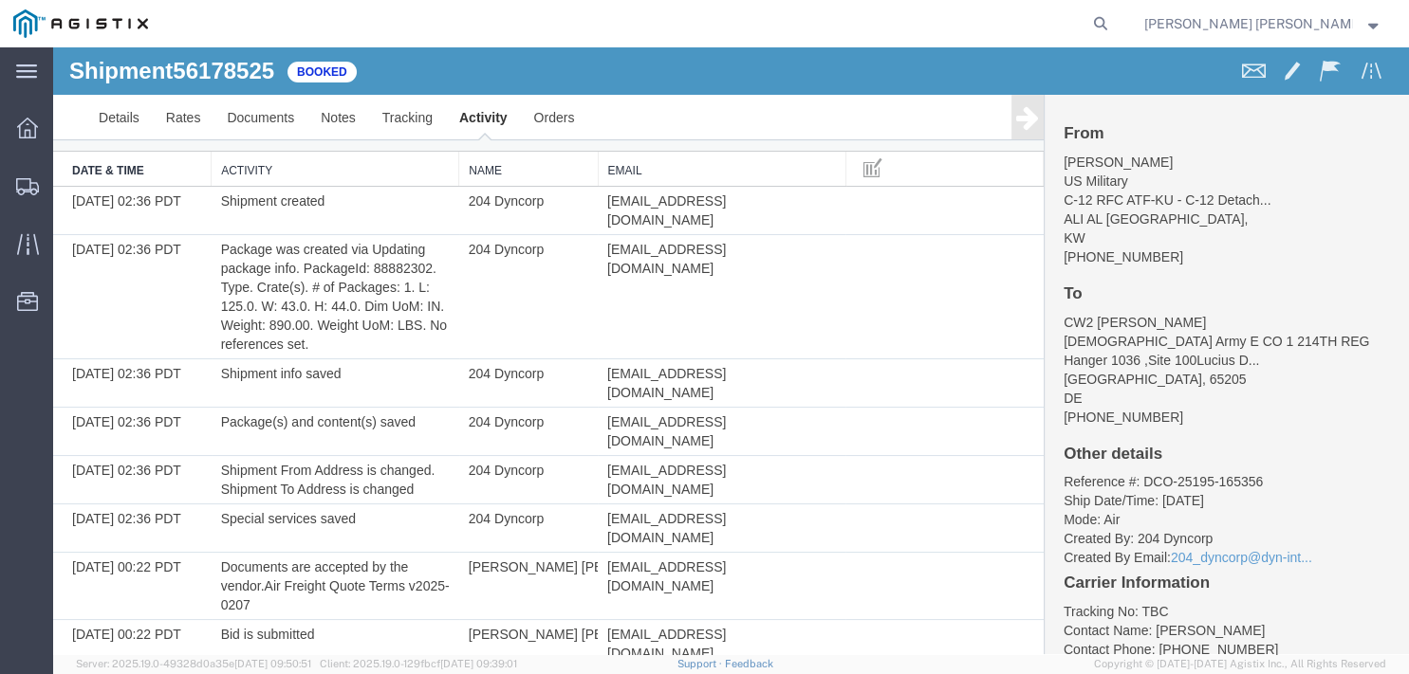
scroll to position [0, 0]
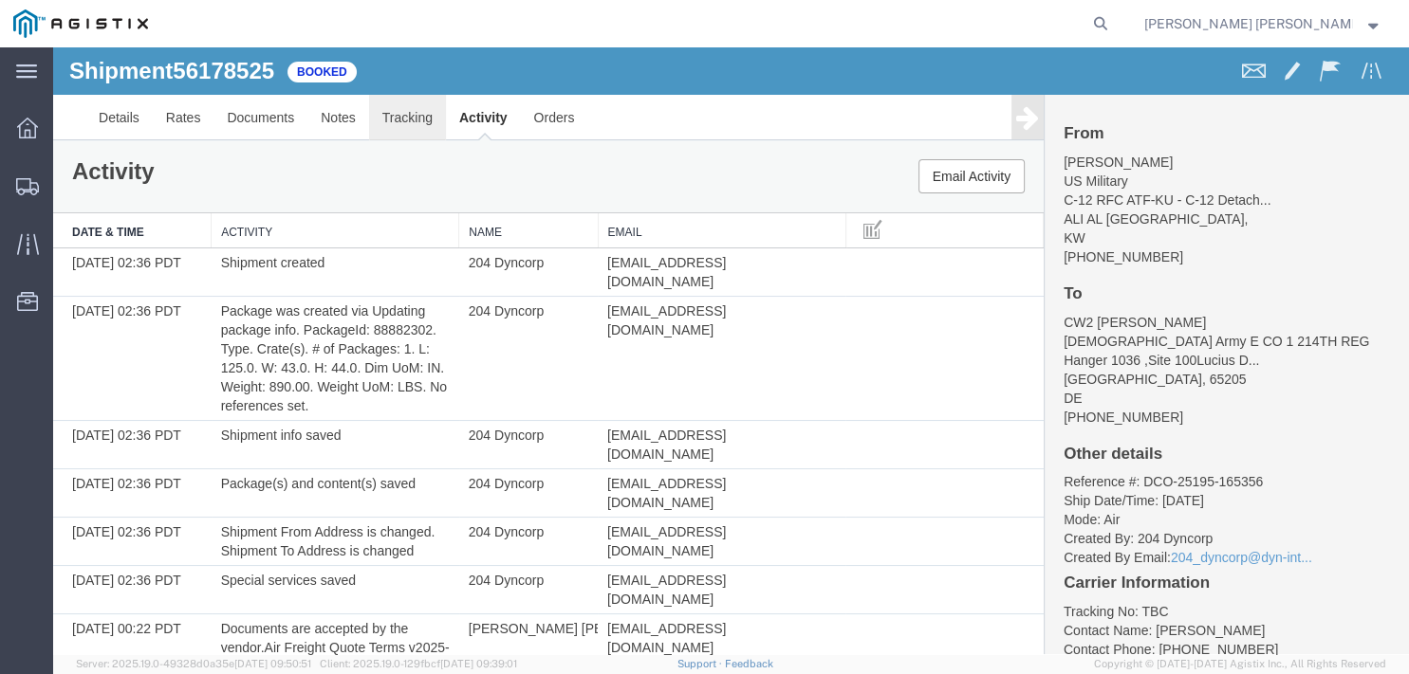
click at [411, 116] on link "Tracking" at bounding box center [407, 118] width 77 height 46
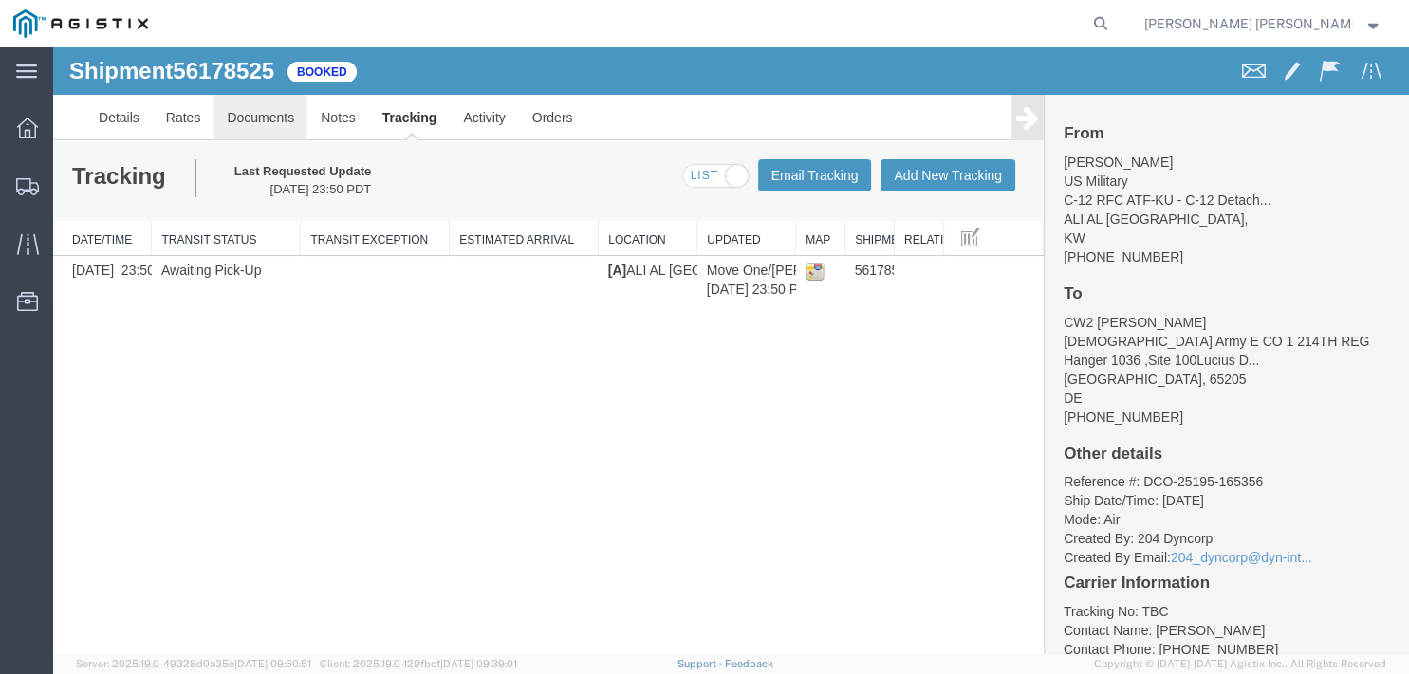
click at [259, 120] on link "Documents" at bounding box center [260, 118] width 94 height 46
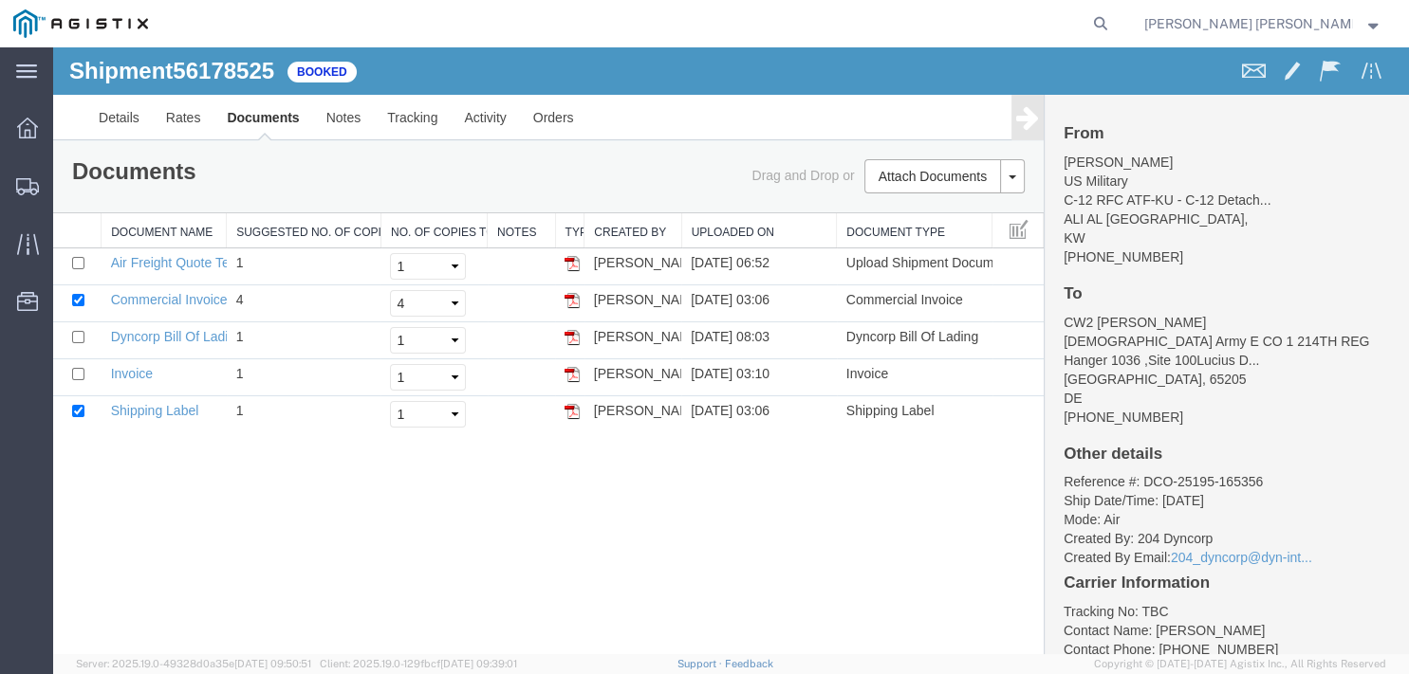
click at [536, 164] on div "Documents Ship Label Format: Plain Thermal" at bounding box center [303, 173] width 490 height 29
click at [887, 617] on div "Shipment 56178525 5 of 5 Booked Details Rates Documents Notes Tracking Activity…" at bounding box center [730, 350] width 1355 height 607
click at [464, 121] on link "Activity" at bounding box center [485, 118] width 68 height 46
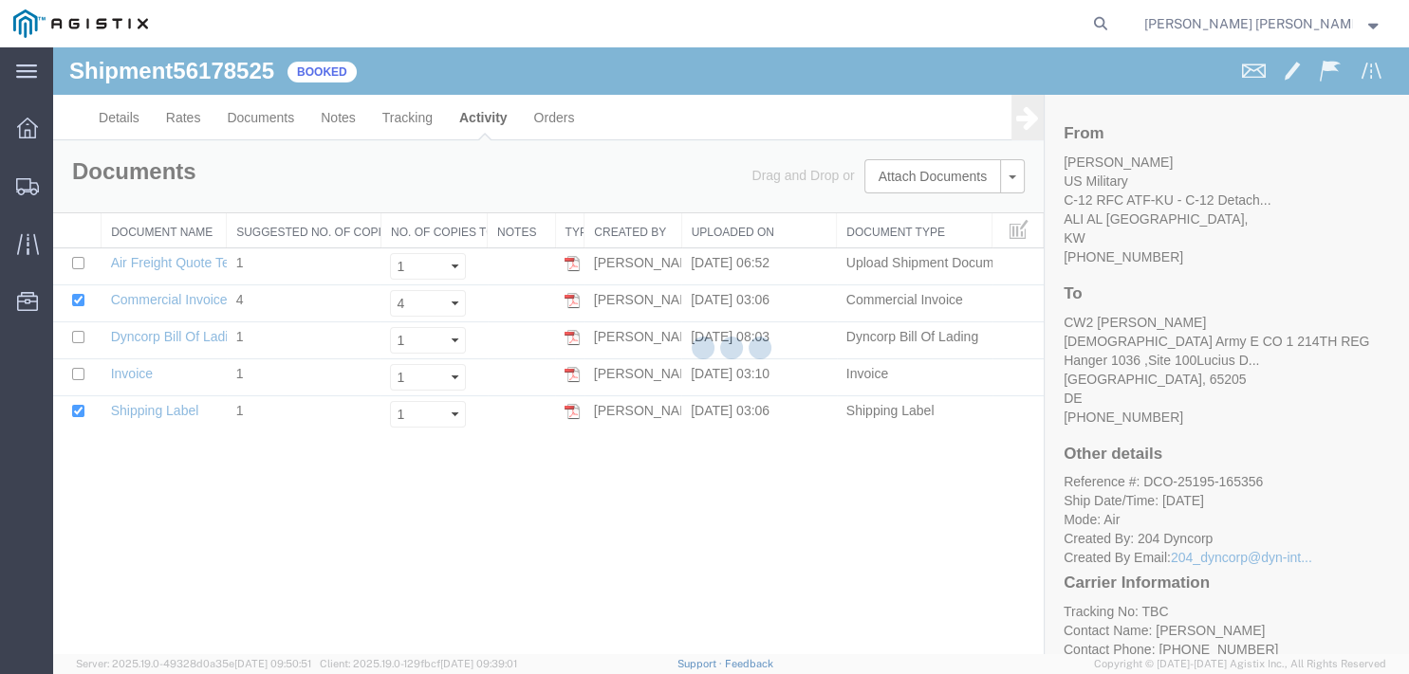
click at [410, 117] on div at bounding box center [730, 350] width 1355 height 607
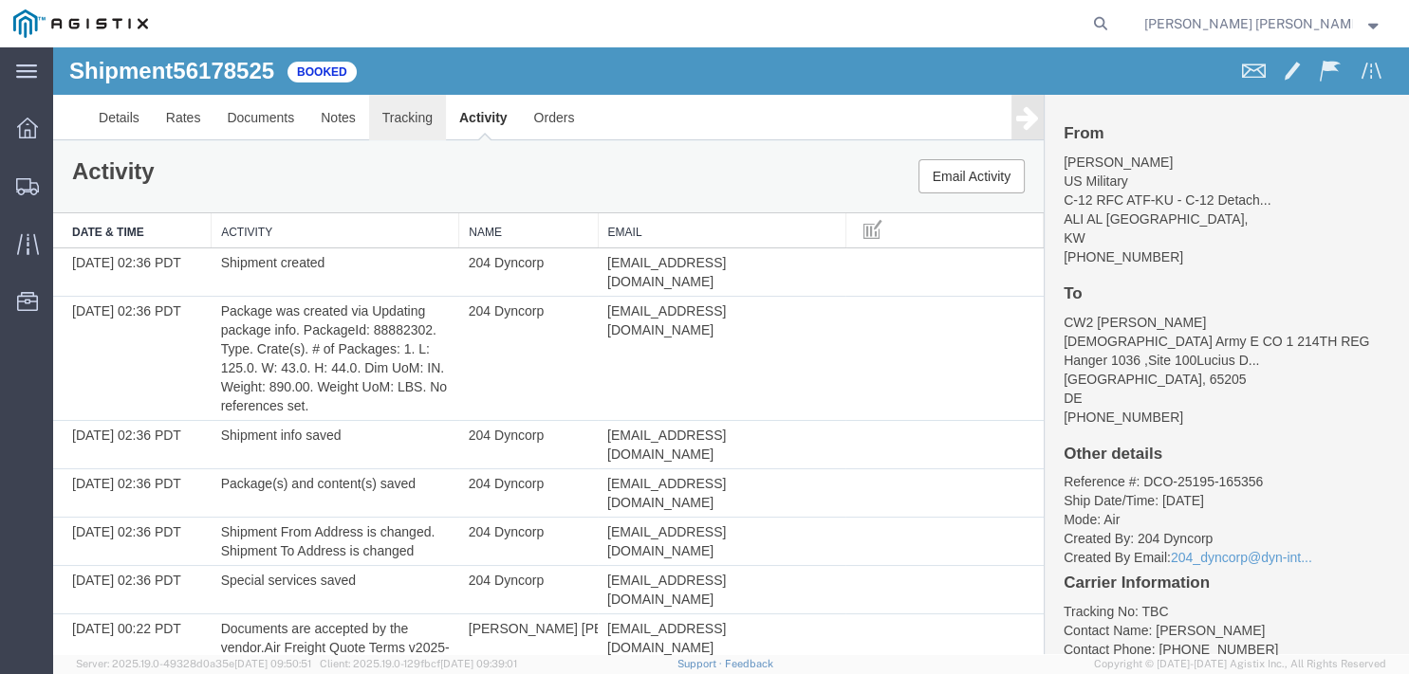
click at [410, 117] on link "Tracking" at bounding box center [407, 118] width 77 height 46
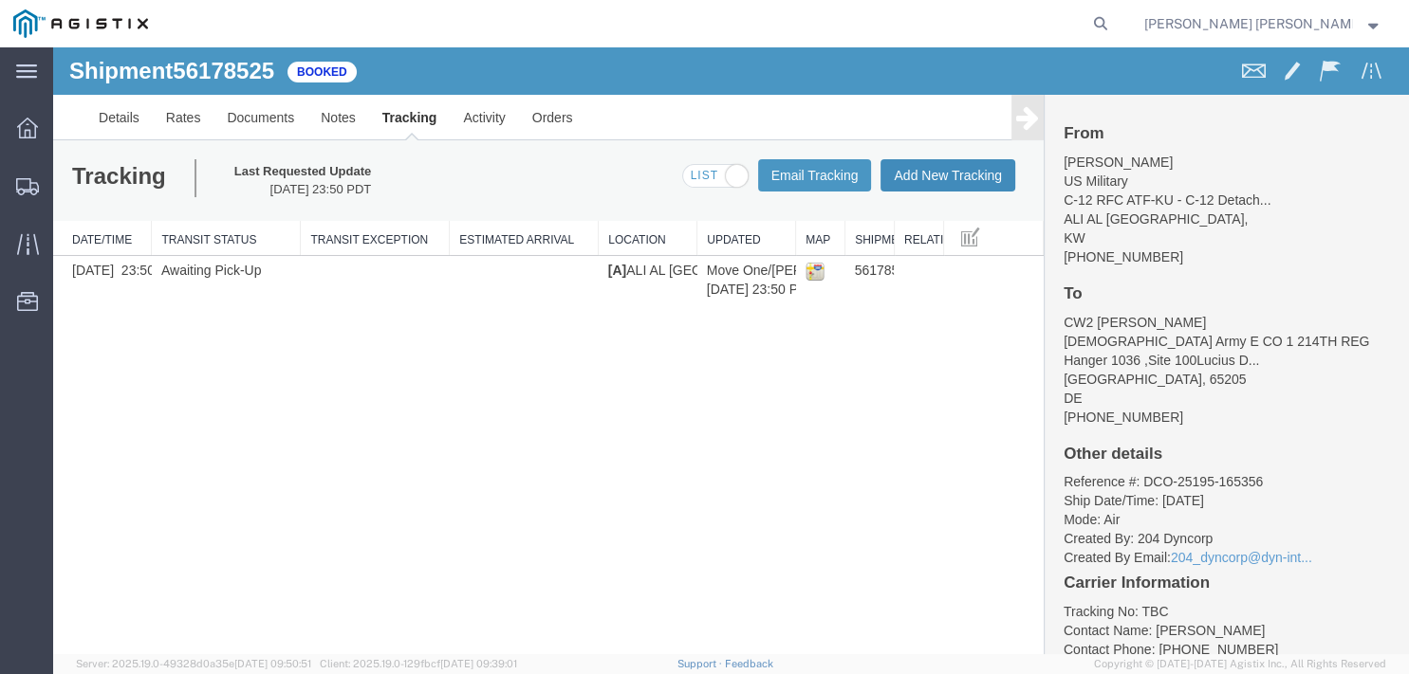
click at [929, 172] on button "Add New Tracking" at bounding box center [947, 175] width 135 height 32
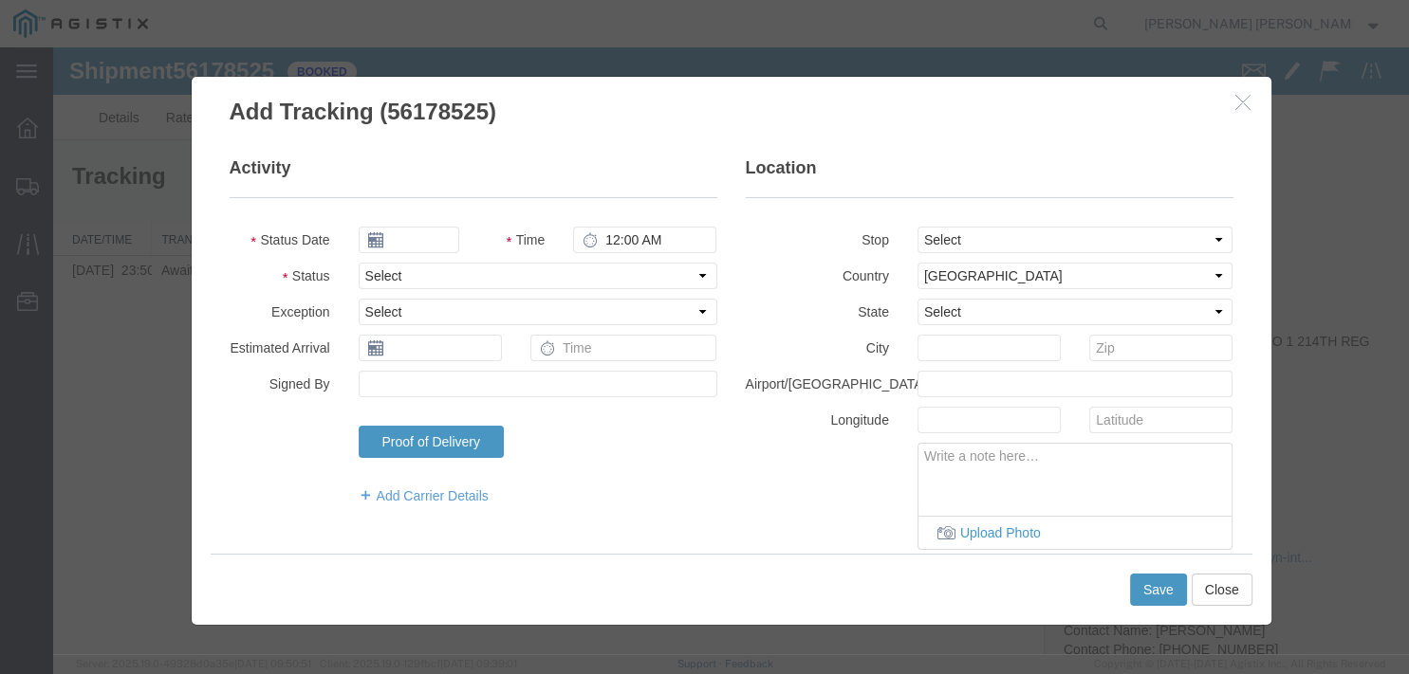
type input "09/18/2025"
type input "1:00 PM"
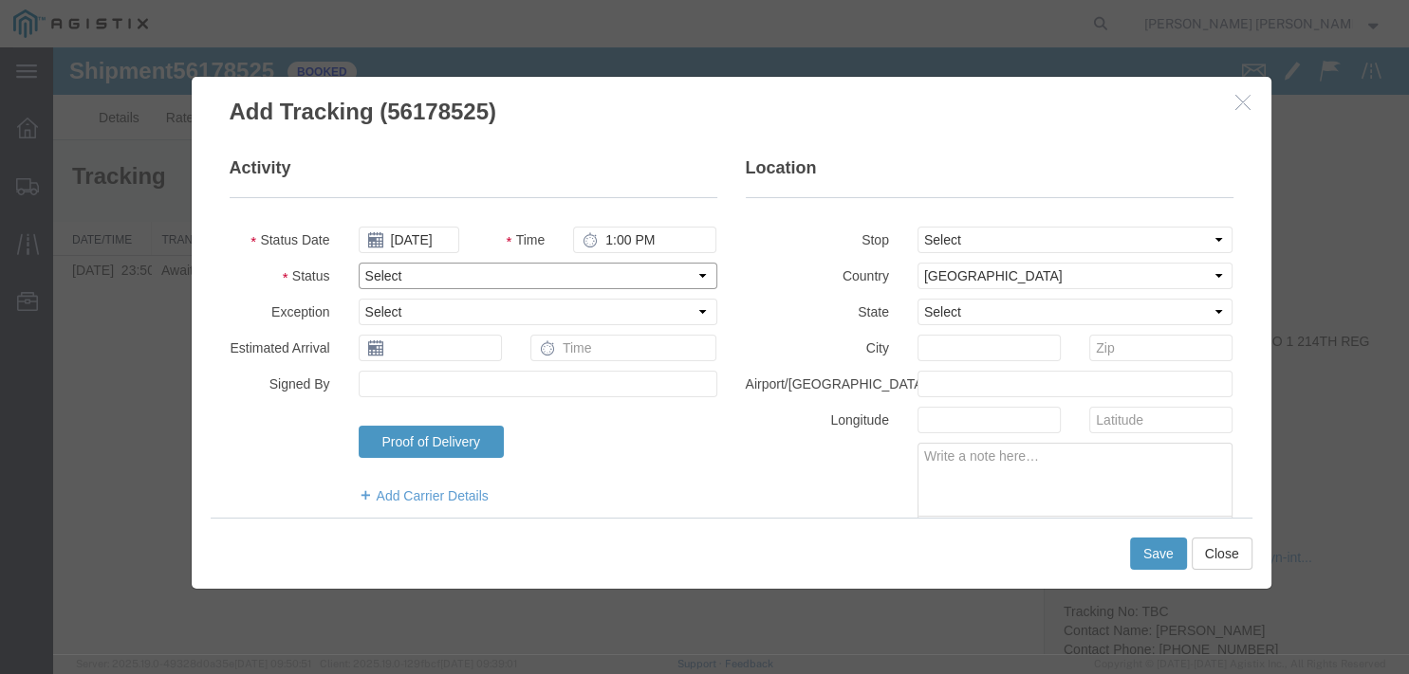
click at [359, 263] on select "Select Arrival Notice Available Arrival Notice Imported Arrive at Delivery Loca…" at bounding box center [538, 276] width 359 height 27
select select "CLERCUST"
click option "Cleared Customs" at bounding box center [53, 47] width 0 height 0
click at [1241, 109] on icon "button" at bounding box center [1242, 102] width 15 height 16
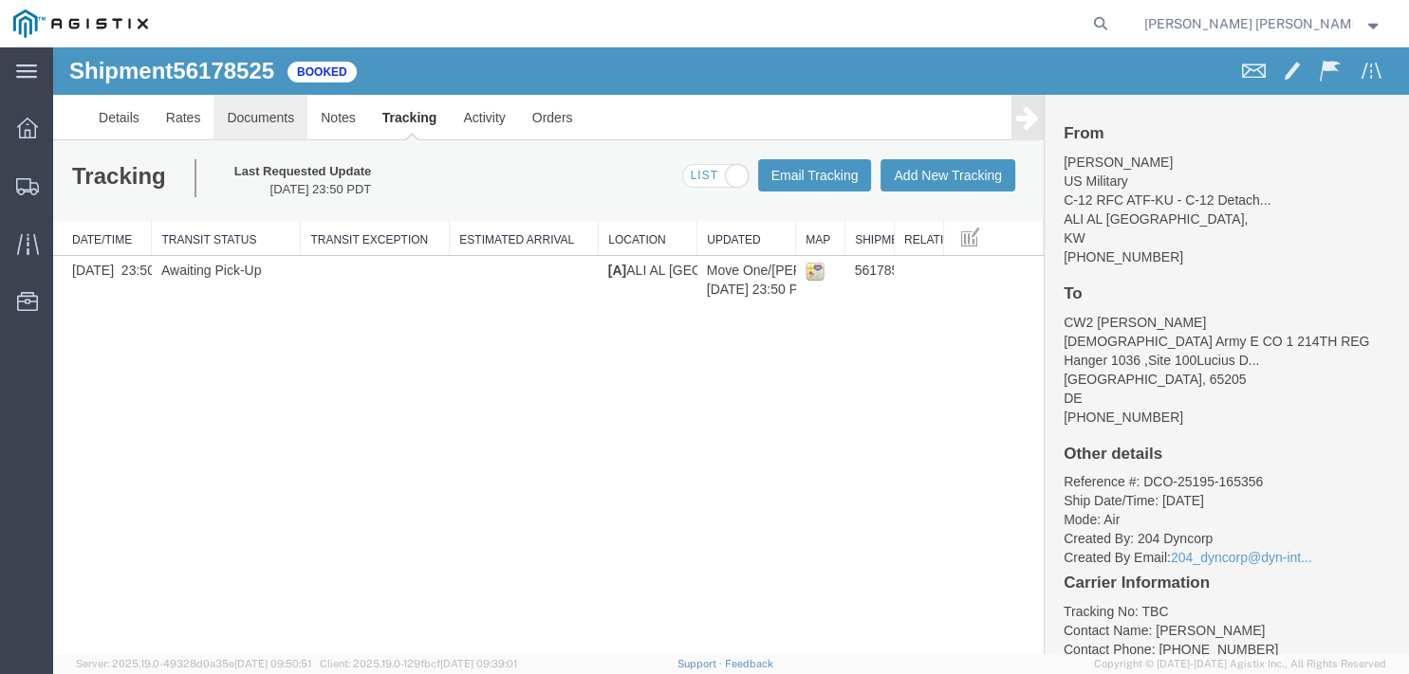
click at [280, 123] on link "Documents" at bounding box center [260, 118] width 94 height 46
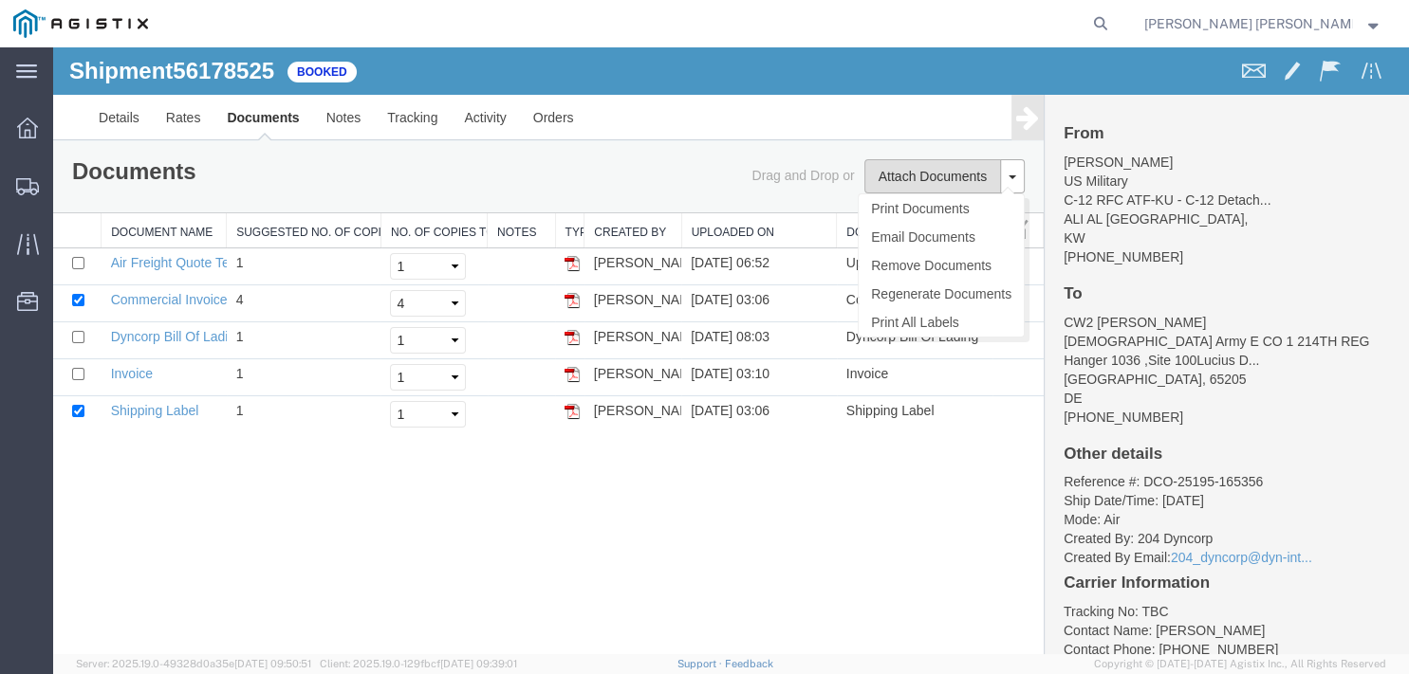
click at [888, 173] on button "Attach Documents" at bounding box center [932, 176] width 137 height 34
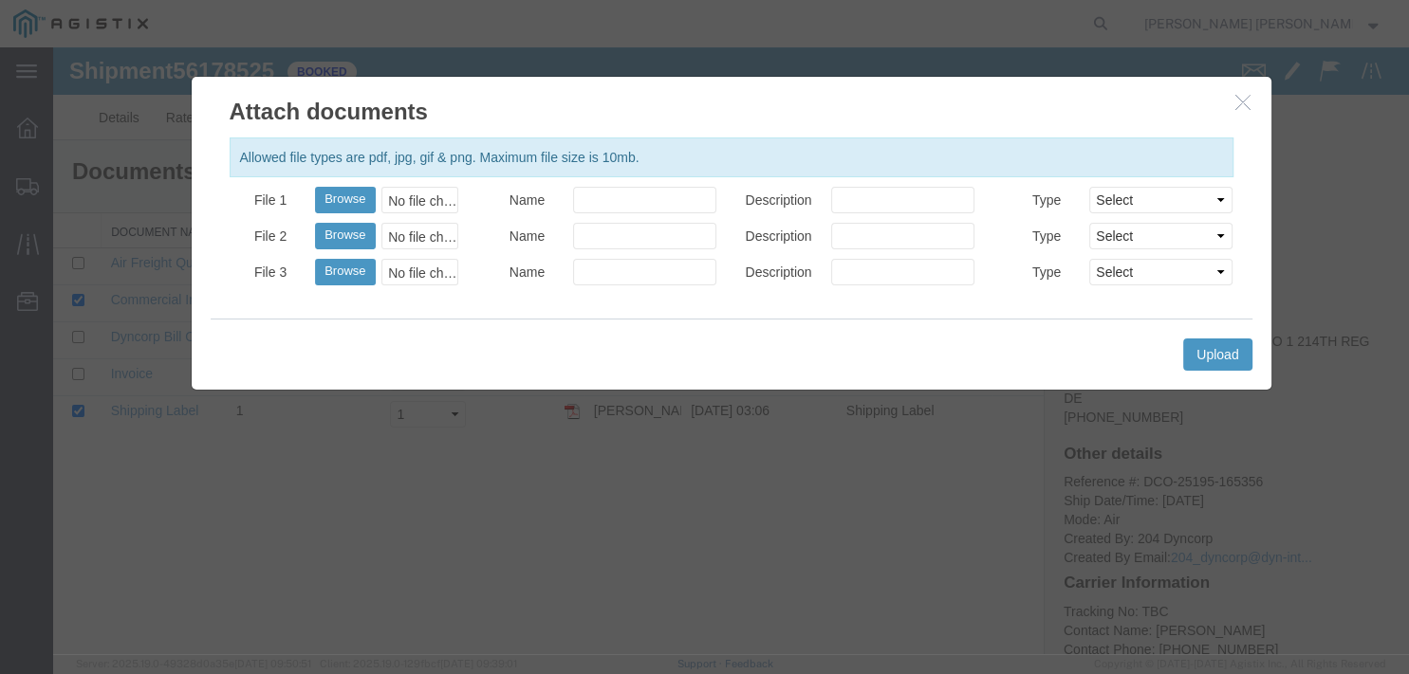
drag, startPoint x: 1248, startPoint y: 108, endPoint x: 1228, endPoint y: 112, distance: 20.3
click at [1249, 112] on button "button" at bounding box center [1245, 103] width 24 height 24
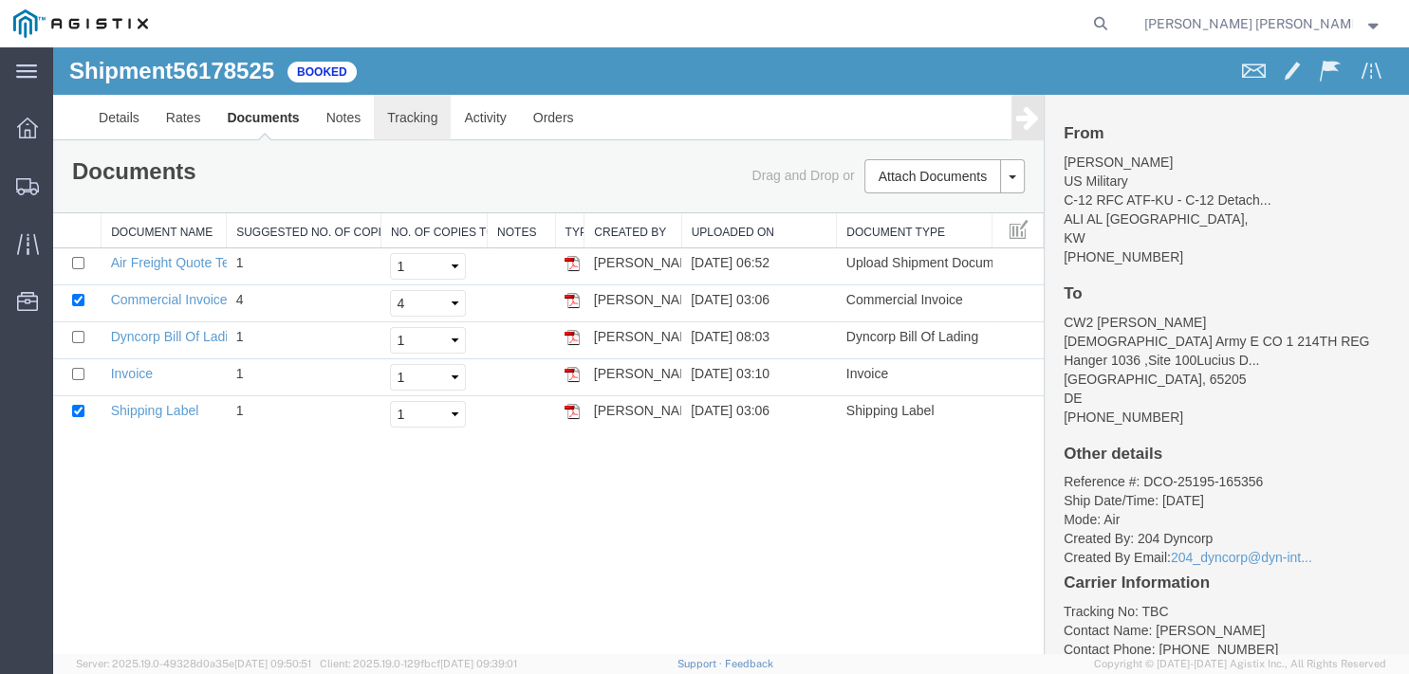
click at [404, 127] on link "Tracking" at bounding box center [412, 118] width 77 height 46
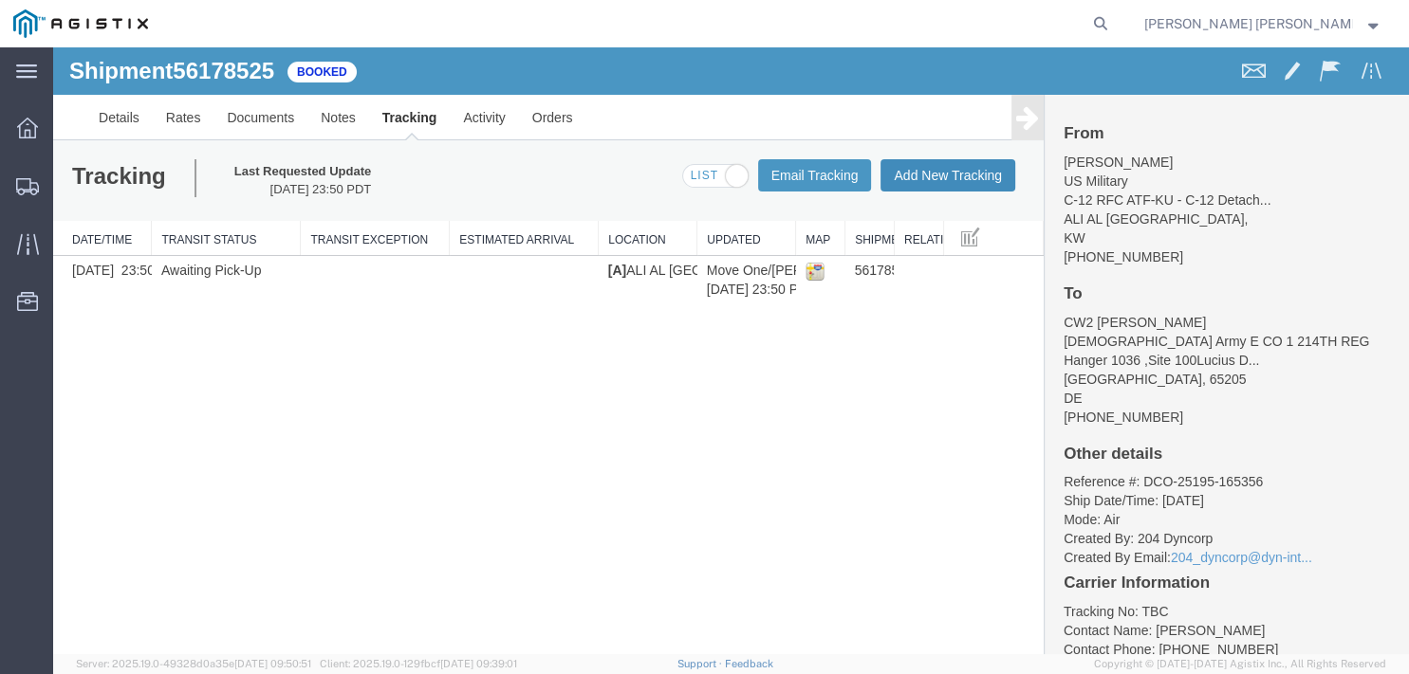
click at [937, 184] on button "Add New Tracking" at bounding box center [947, 175] width 135 height 32
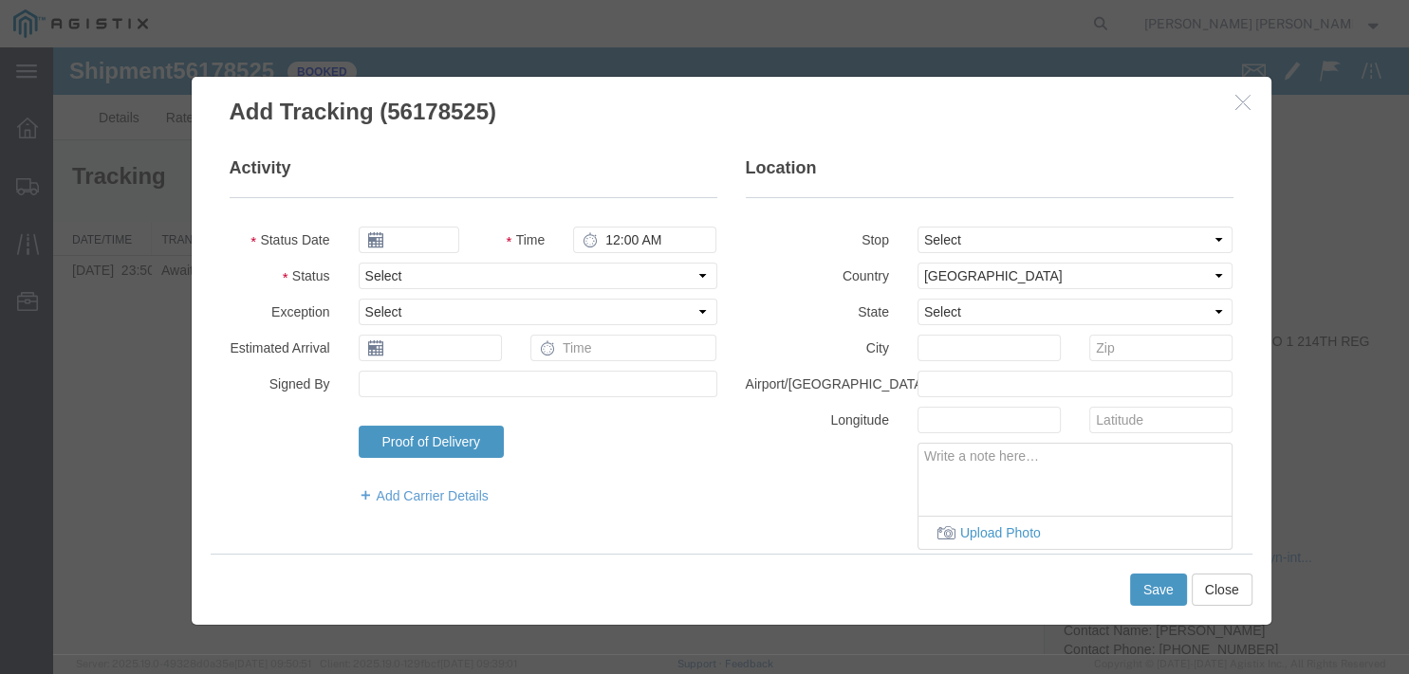
type input "09/18/2025"
type input "1:00 PM"
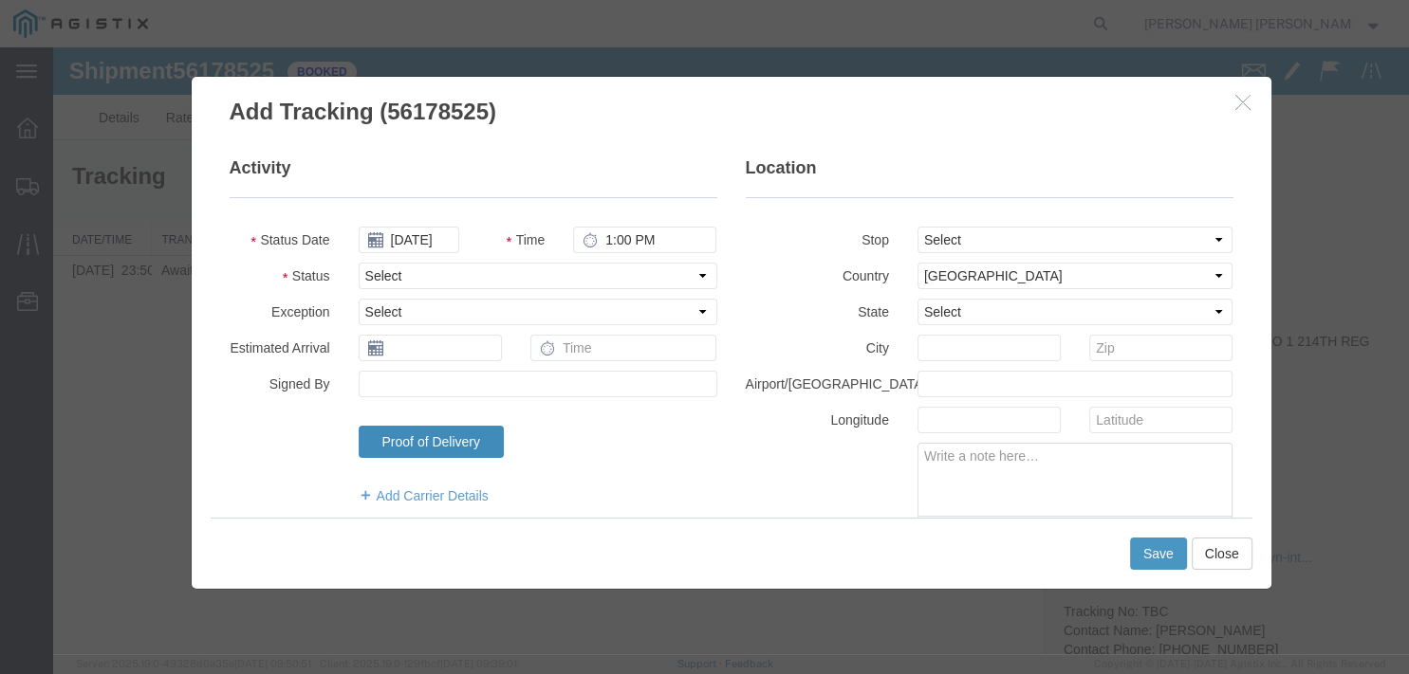
click at [452, 441] on link "Proof of Delivery" at bounding box center [431, 442] width 145 height 32
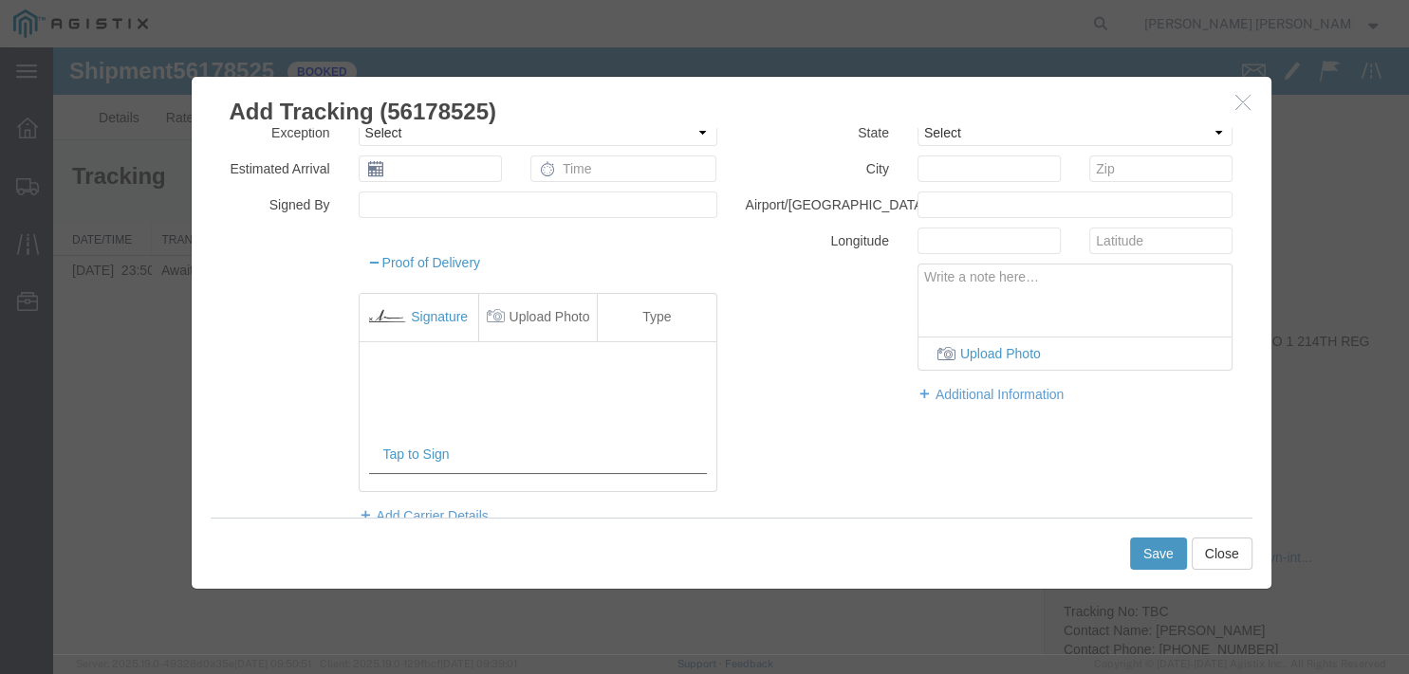
scroll to position [182, 0]
click at [548, 318] on link "Upload Photo" at bounding box center [538, 314] width 118 height 47
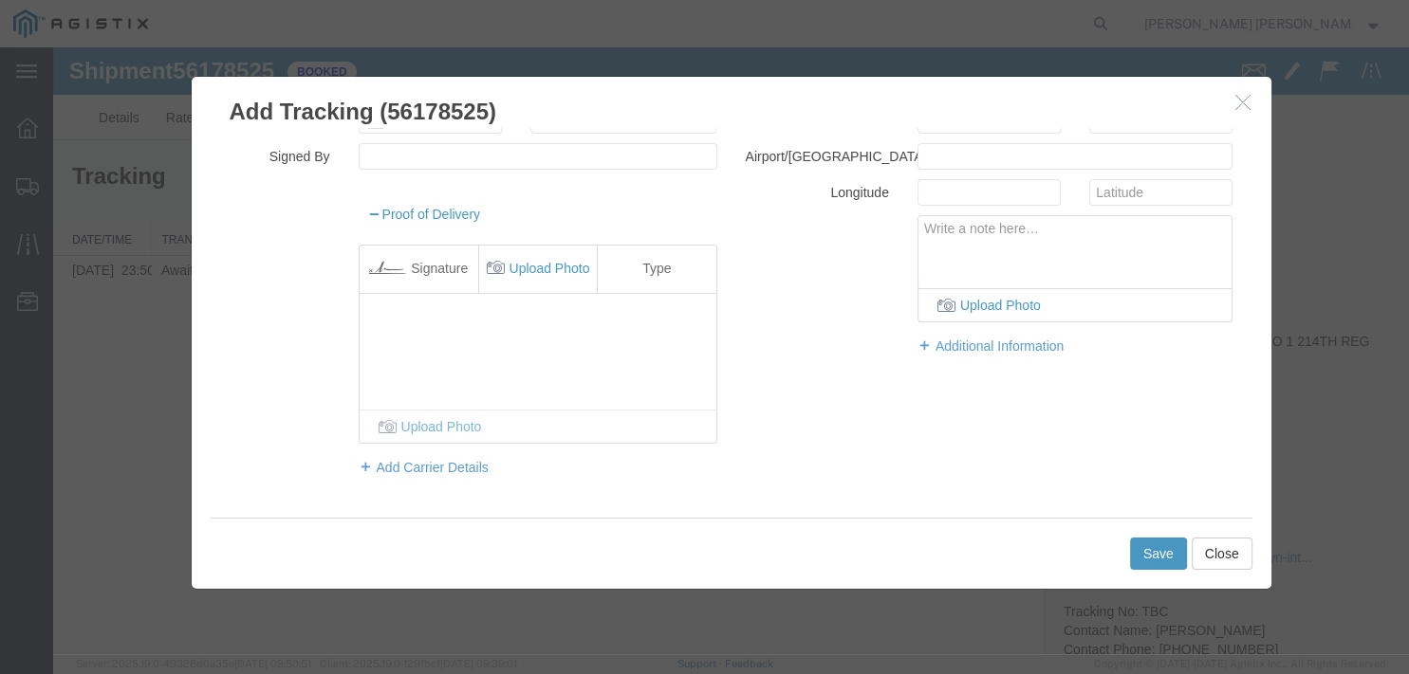
scroll to position [0, 0]
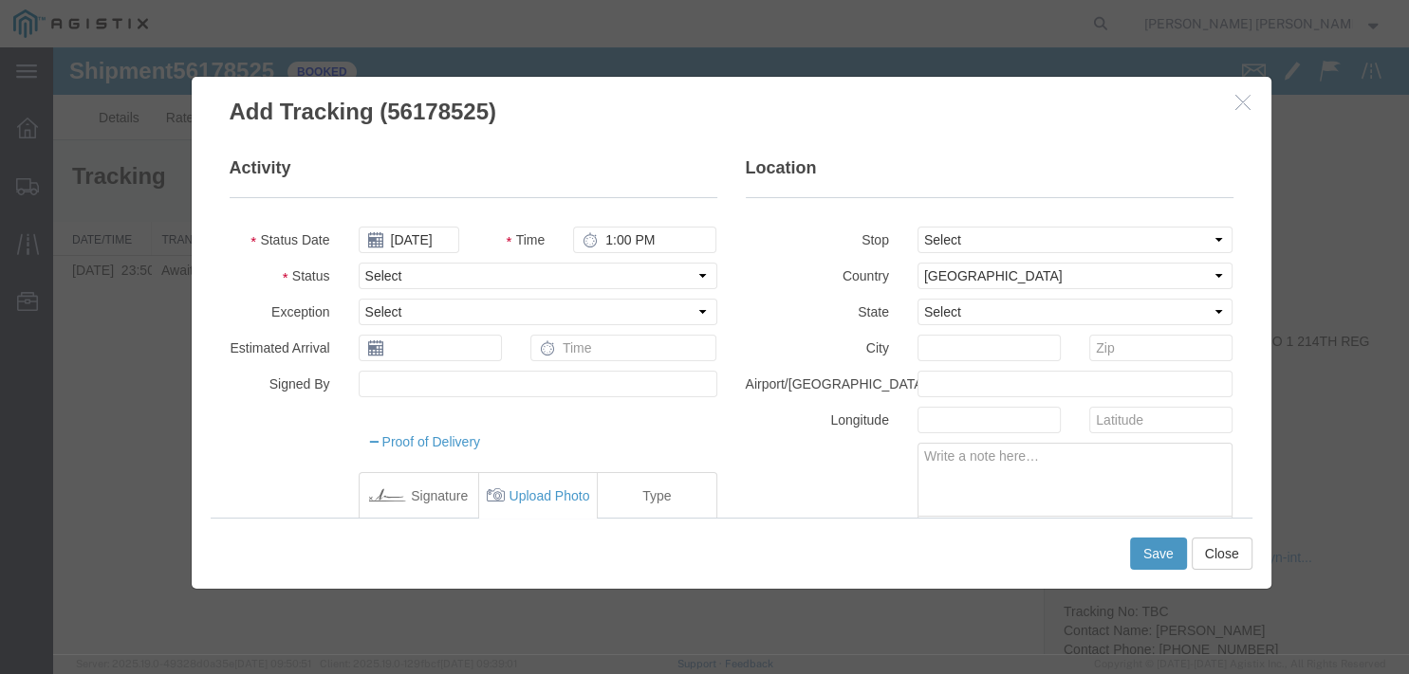
click at [1236, 107] on icon "button" at bounding box center [1242, 102] width 15 height 16
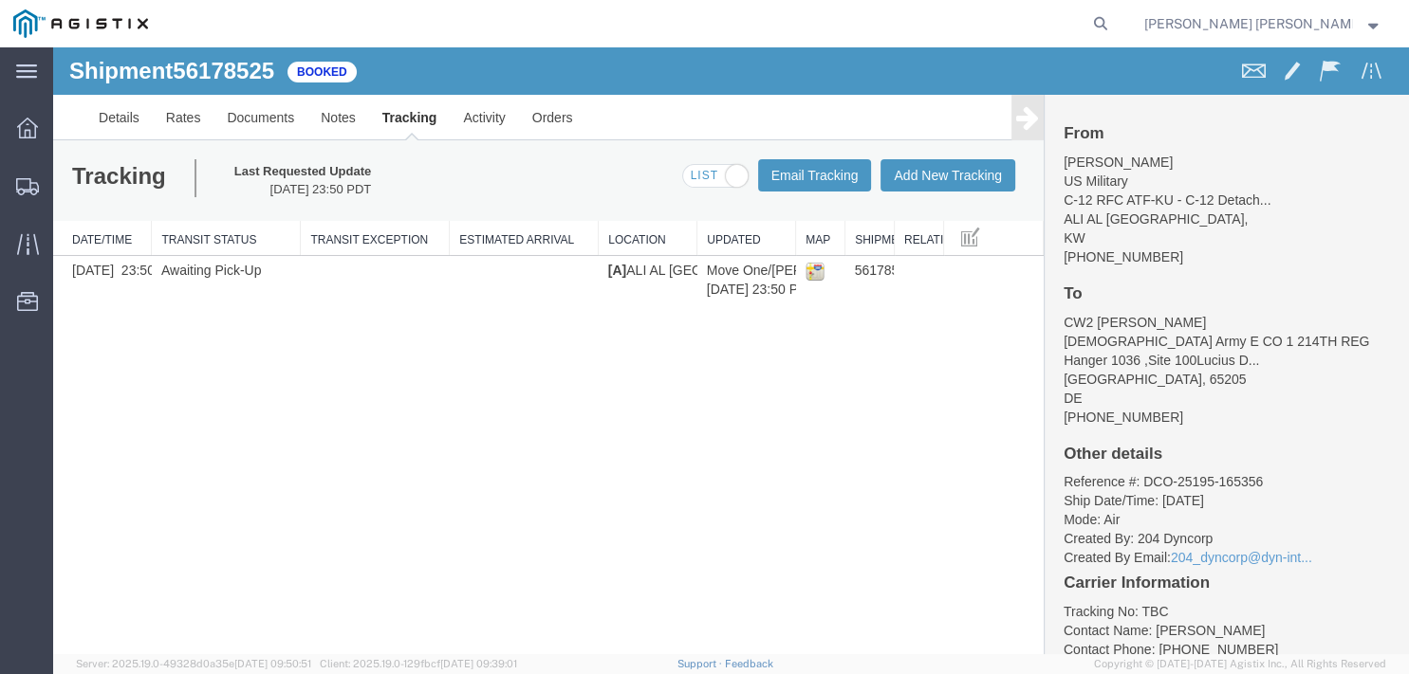
click at [780, 590] on div "Shipment 56178525 1 of 1 Booked Details Rates Documents Notes Tracking Activity…" at bounding box center [730, 350] width 1355 height 607
click at [274, 119] on link "Documents" at bounding box center [260, 118] width 94 height 46
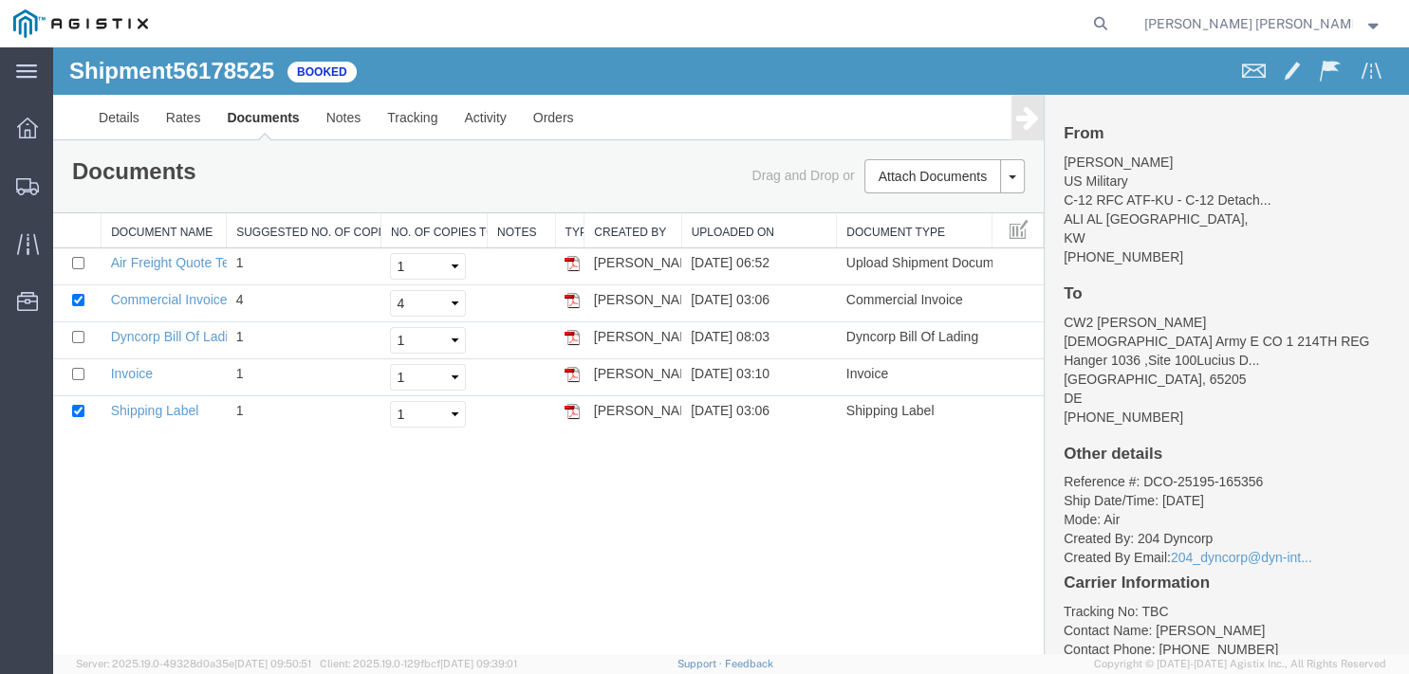
click at [579, 613] on div "Shipment 56178525 5 of 5 Booked Details Rates Documents Notes Tracking Activity…" at bounding box center [730, 350] width 1355 height 607
